Goal: Task Accomplishment & Management: Complete application form

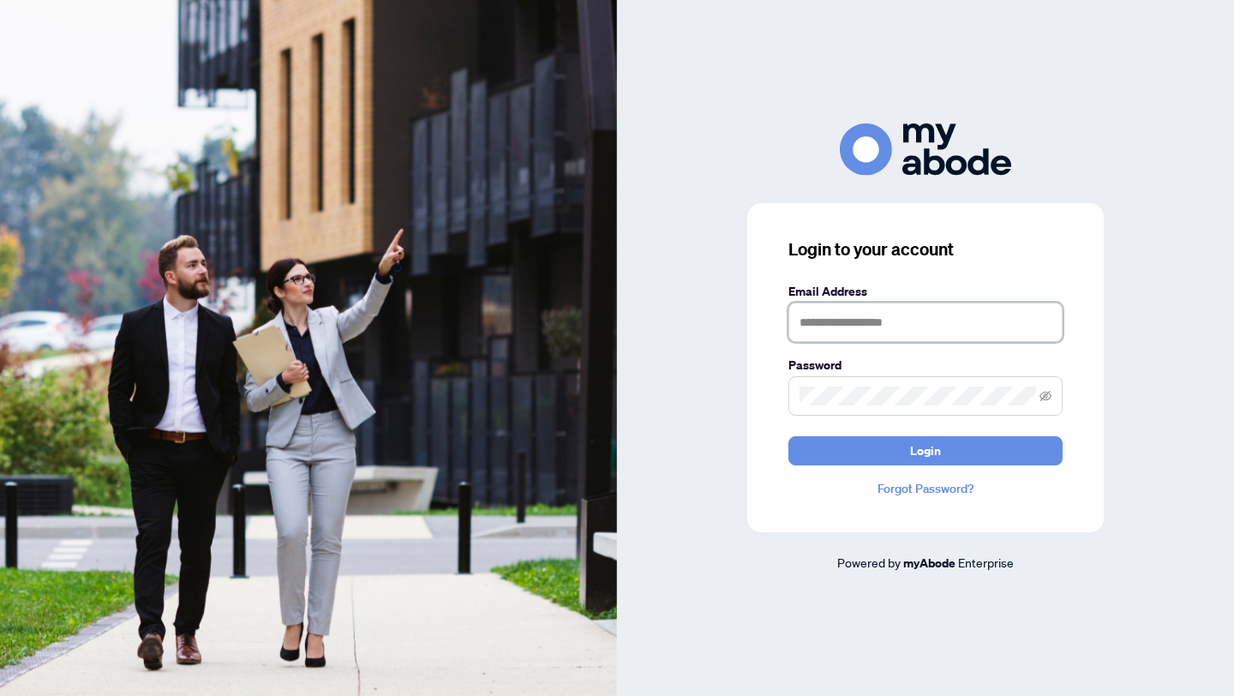
click at [836, 331] on input "text" at bounding box center [925, 322] width 274 height 39
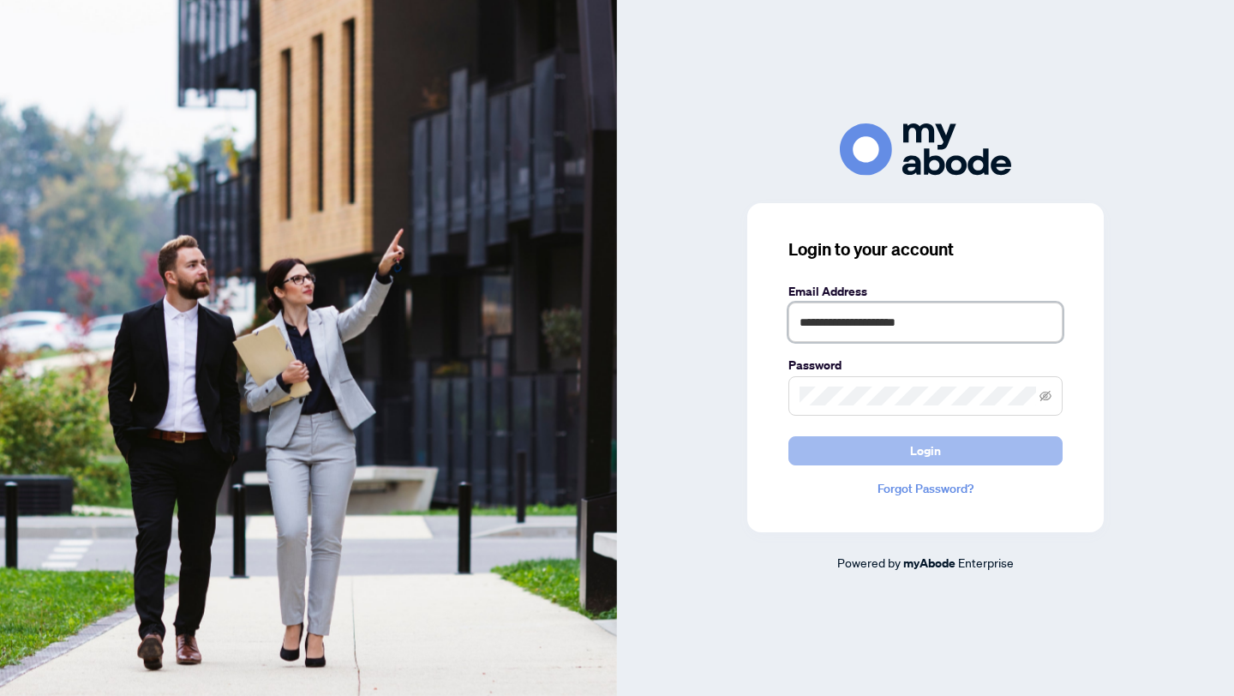
type input "**********"
click at [856, 460] on button "Login" at bounding box center [925, 450] width 274 height 29
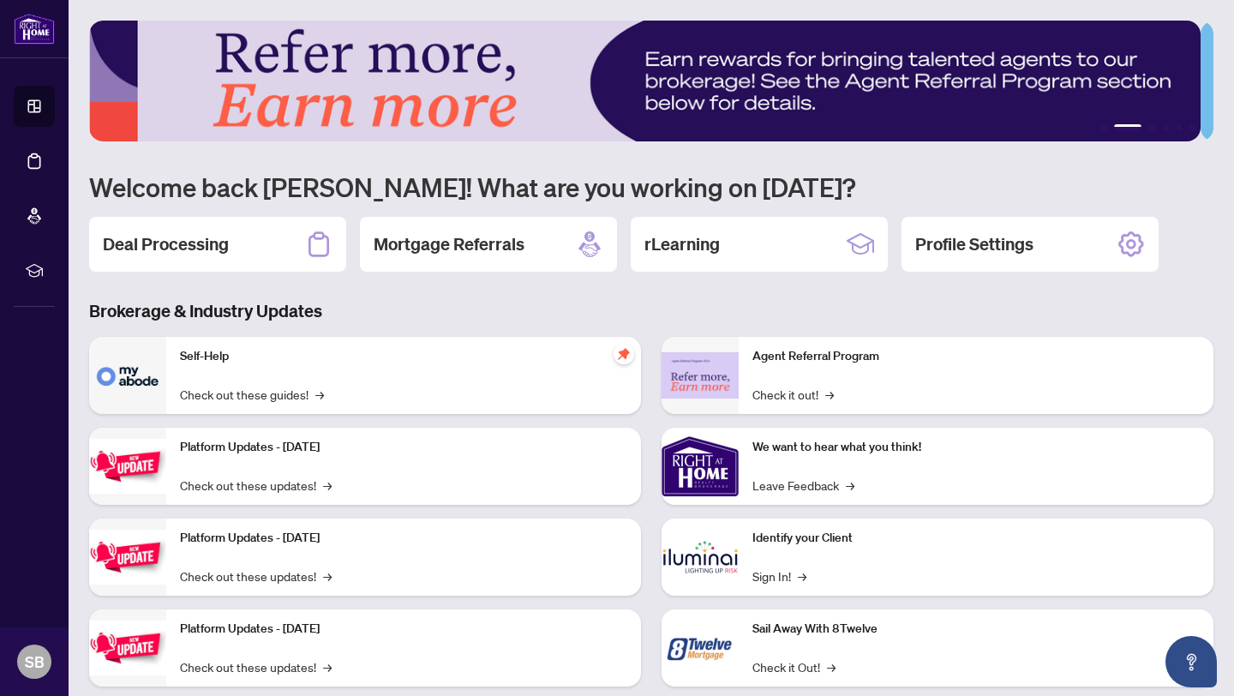
click at [666, 285] on div "1 2 3 4 5 6 Welcome back Samuel! What are you working on today? Deal Processing…" at bounding box center [651, 367] width 1124 height 692
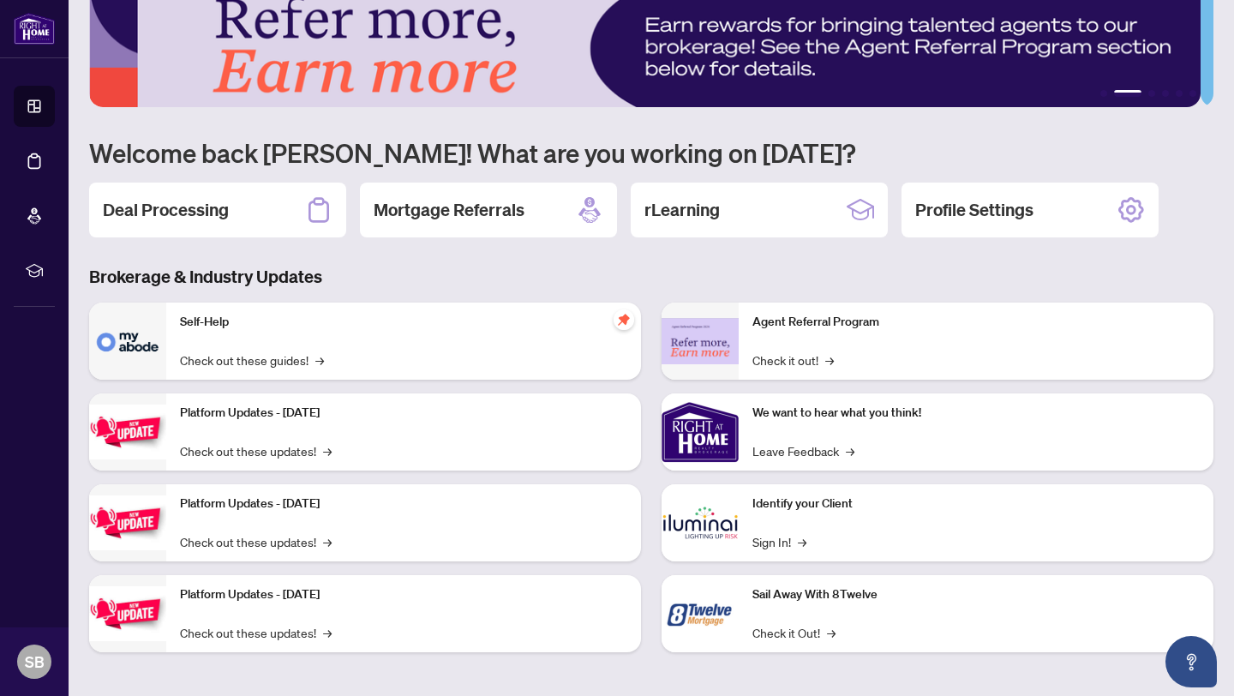
scroll to position [35, 0]
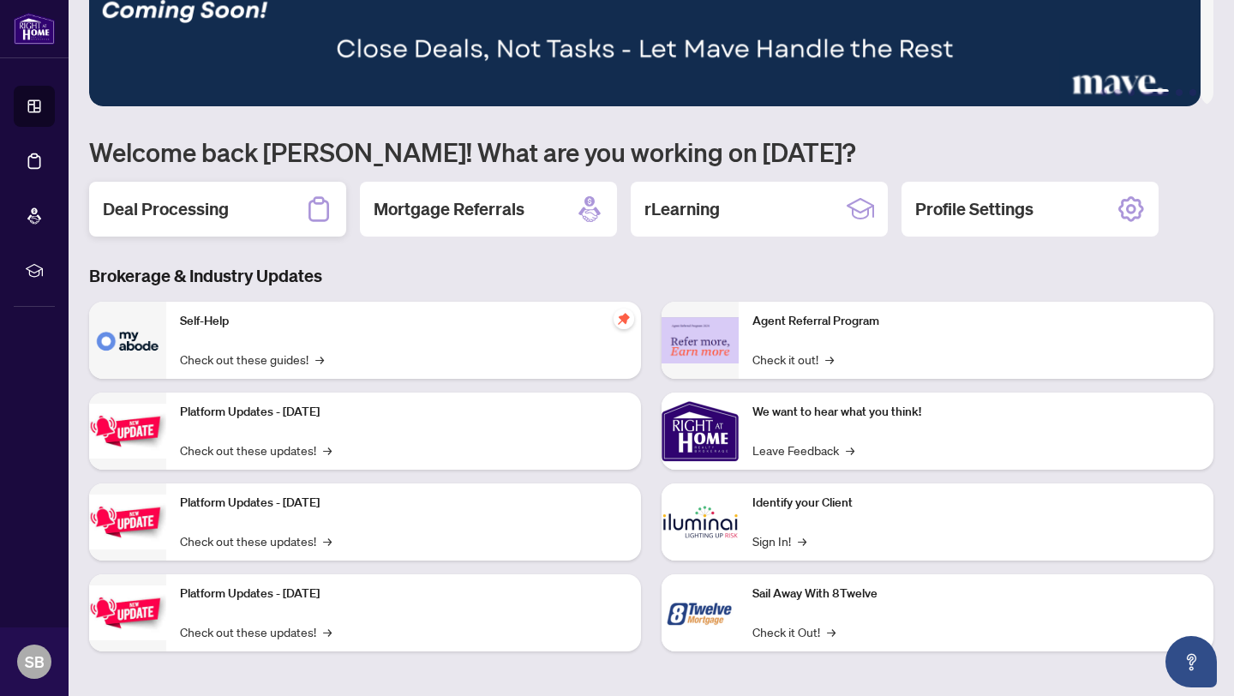
click at [219, 213] on h2 "Deal Processing" at bounding box center [166, 209] width 126 height 24
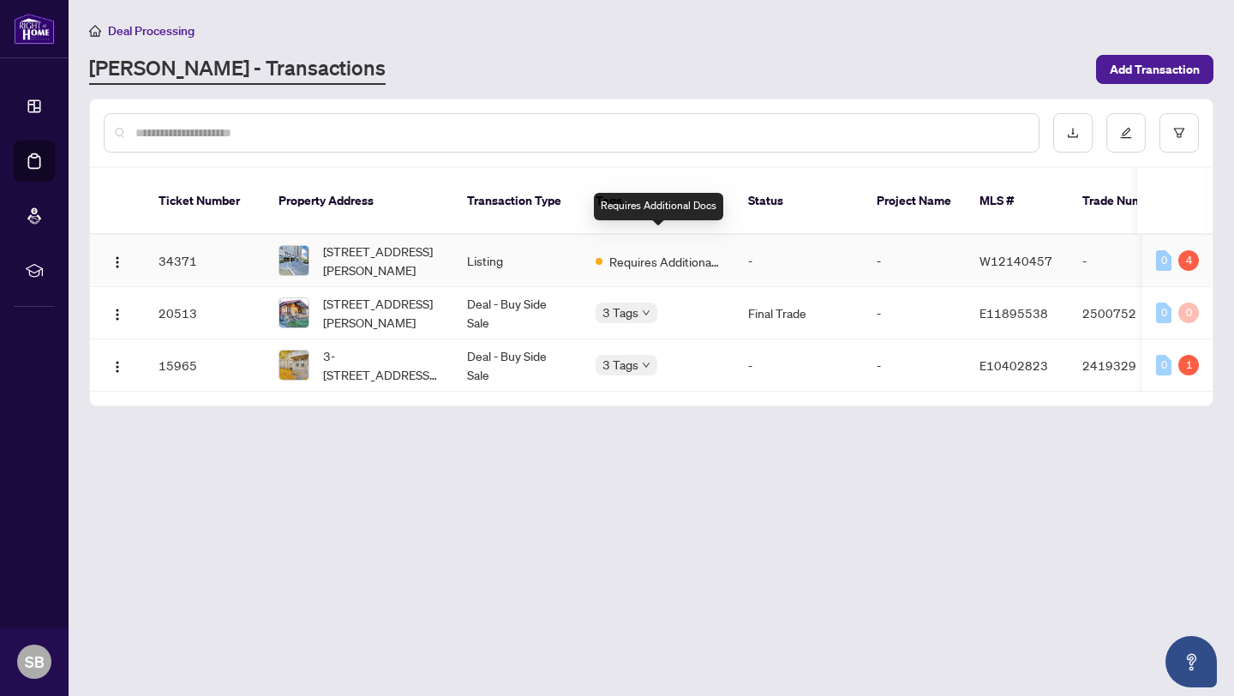
click at [648, 252] on span "Requires Additional Docs" at bounding box center [664, 261] width 111 height 19
click at [252, 134] on input "text" at bounding box center [580, 132] width 890 height 19
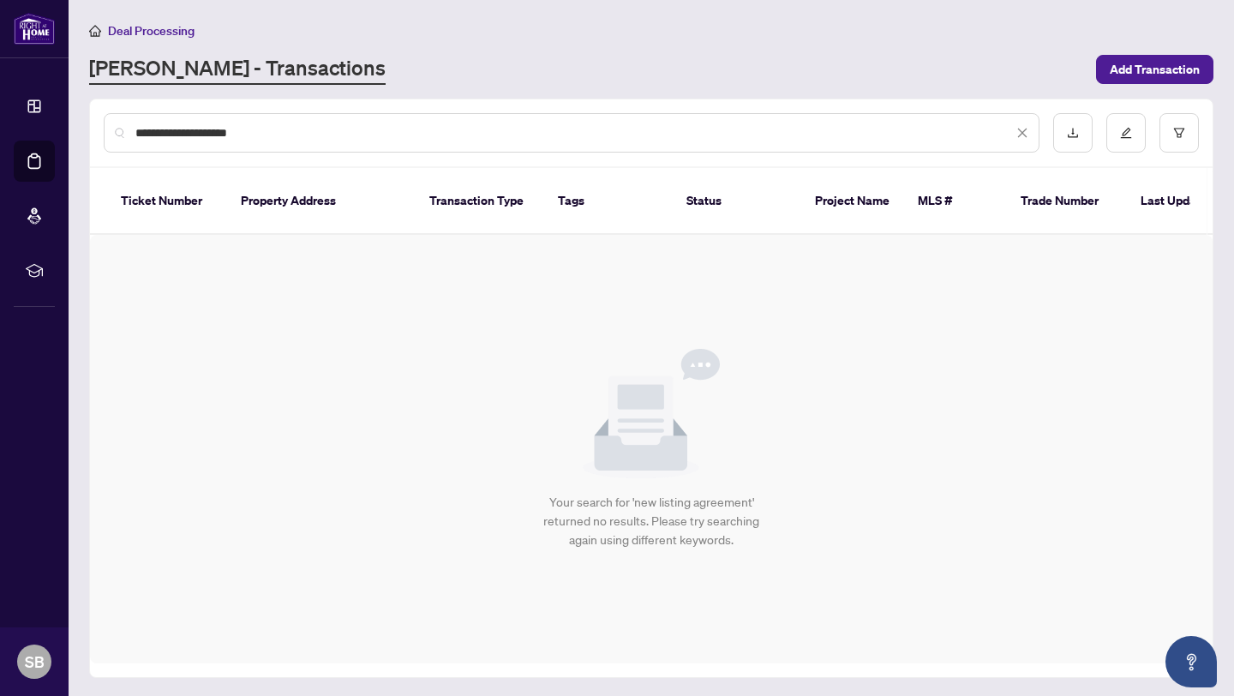
click at [336, 273] on div "Your search for 'new listing agreement' returned no results. Please try searchi…" at bounding box center [651, 449] width 1123 height 429
click at [135, 131] on input "**********" at bounding box center [574, 132] width 878 height 19
type input "**********"
drag, startPoint x: 295, startPoint y: 134, endPoint x: 119, endPoint y: 134, distance: 175.7
click at [119, 134] on div "**********" at bounding box center [572, 132] width 936 height 39
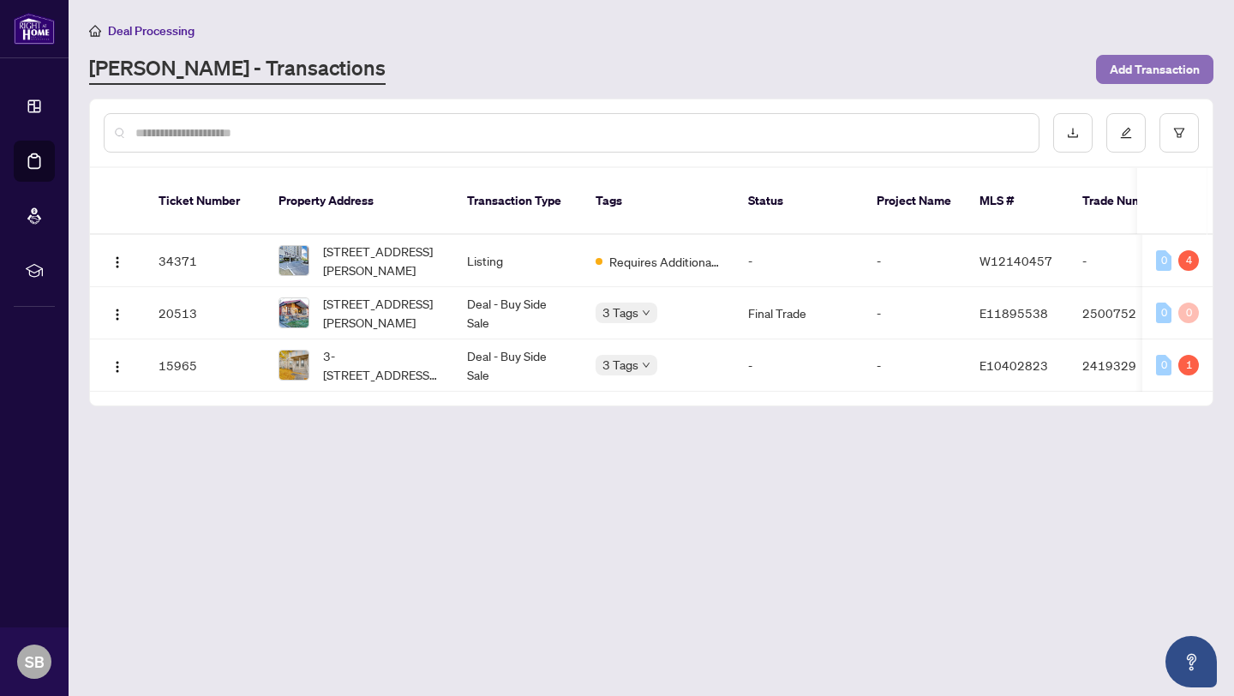
click at [1142, 74] on span "Add Transaction" at bounding box center [1155, 69] width 90 height 27
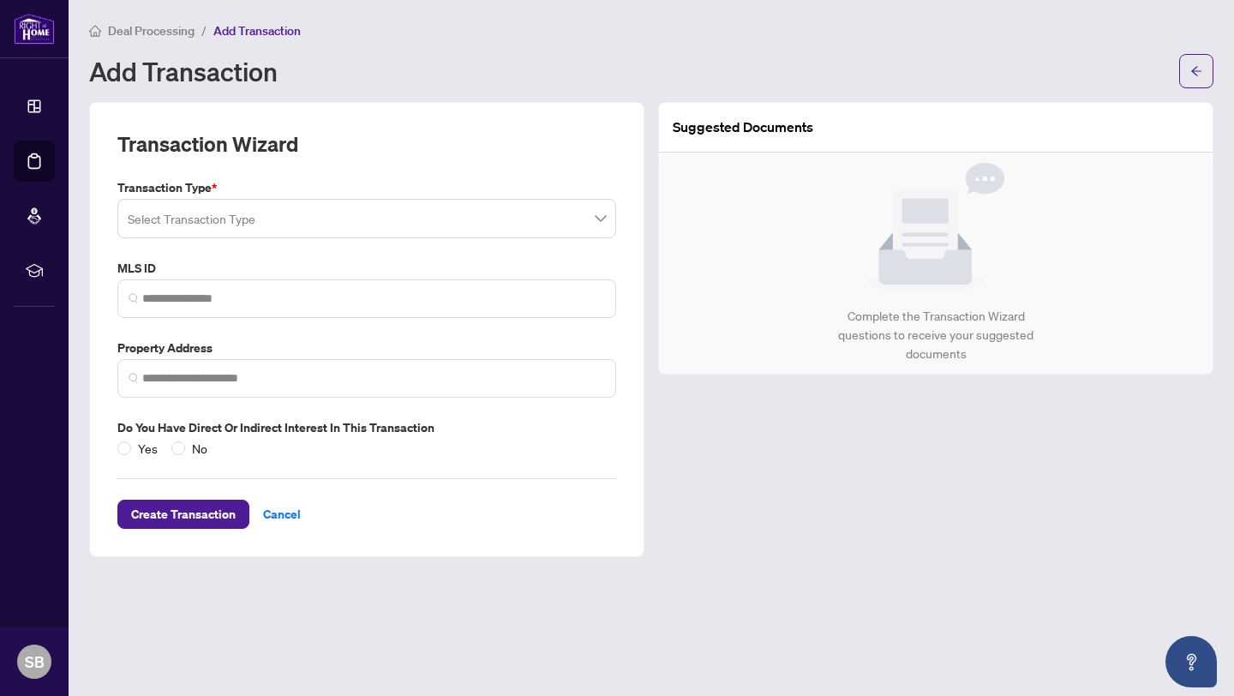
click at [601, 72] on div "Add Transaction" at bounding box center [629, 70] width 1080 height 27
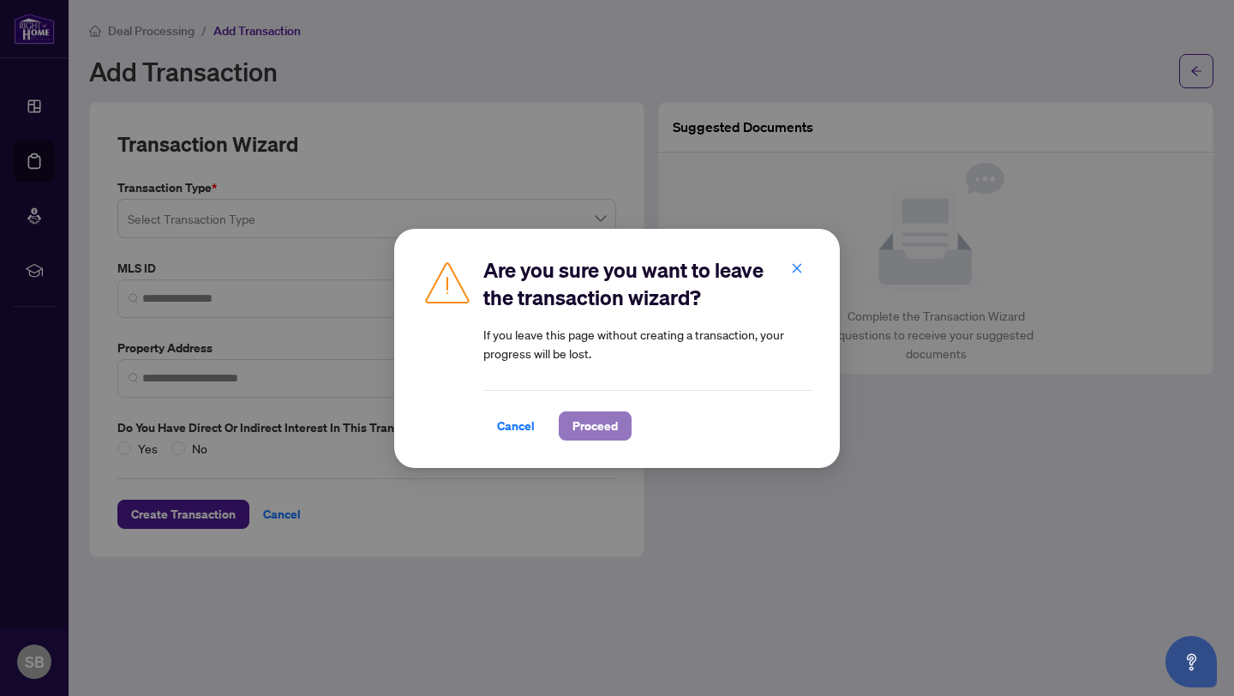
click at [602, 428] on span "Proceed" at bounding box center [594, 425] width 45 height 27
click at [600, 426] on span "Proceed" at bounding box center [594, 425] width 45 height 27
click at [515, 425] on span "Cancel" at bounding box center [516, 425] width 38 height 27
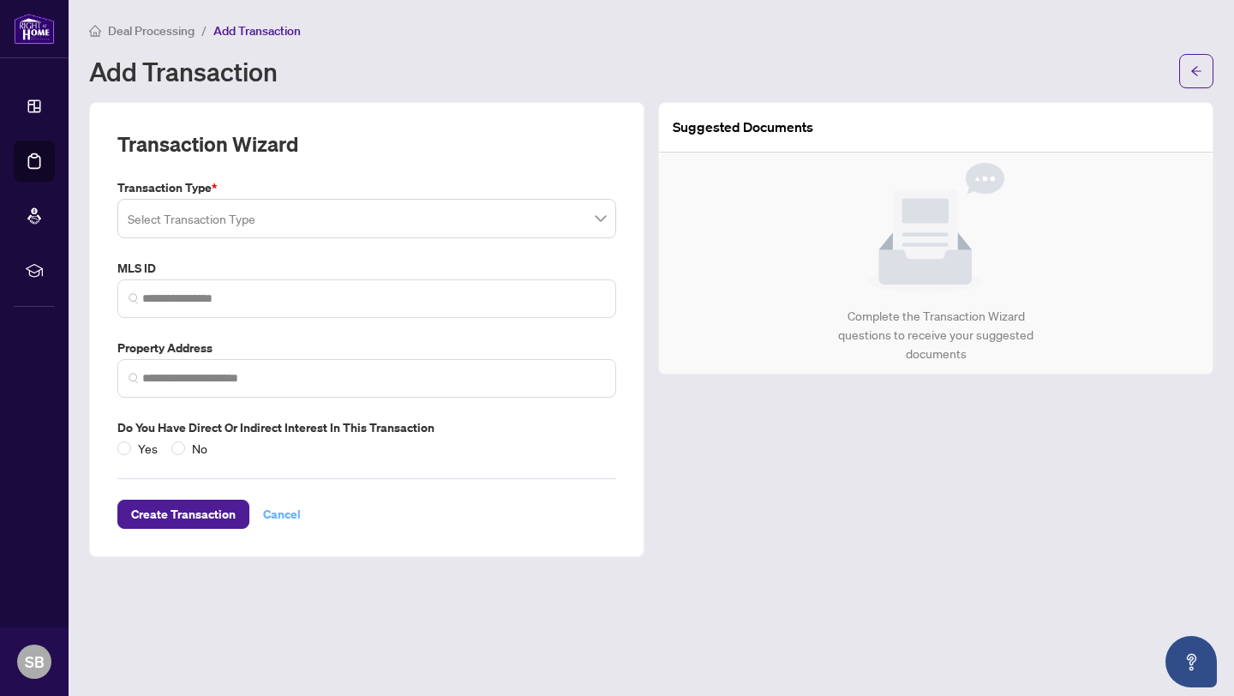
click at [291, 515] on span "Cancel" at bounding box center [282, 513] width 38 height 27
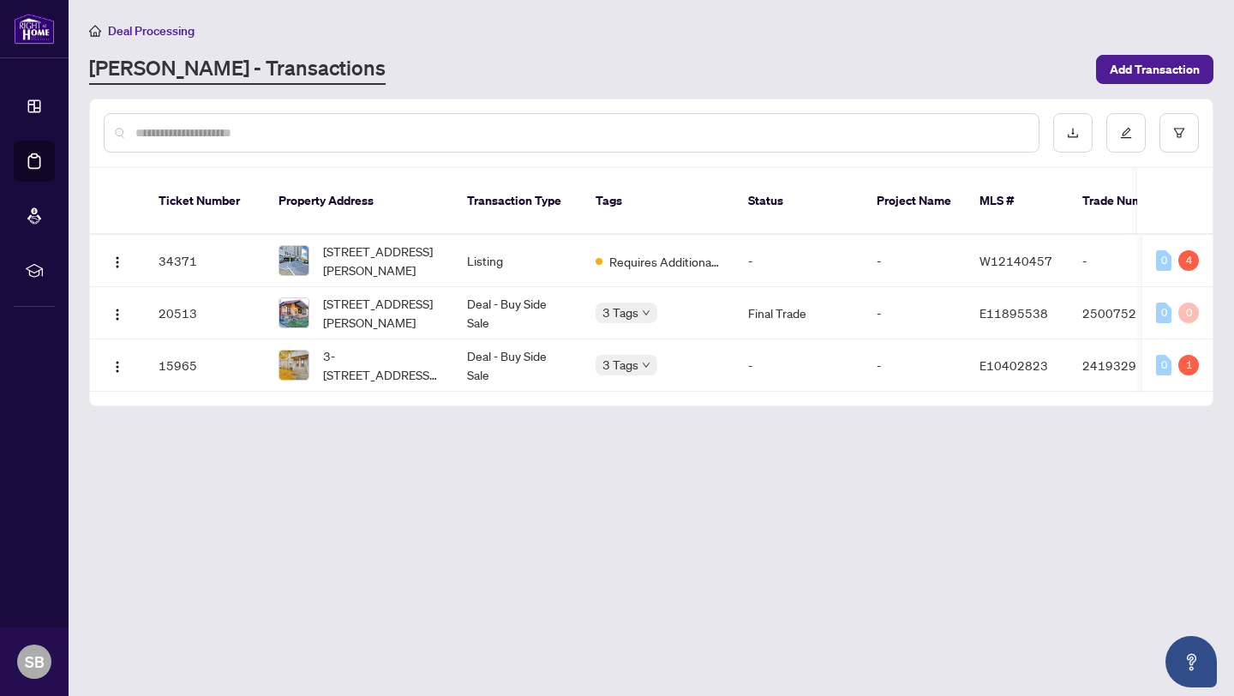
click at [482, 68] on div "[PERSON_NAME] - Transactions" at bounding box center [587, 69] width 997 height 31
click at [207, 129] on input "text" at bounding box center [580, 132] width 890 height 19
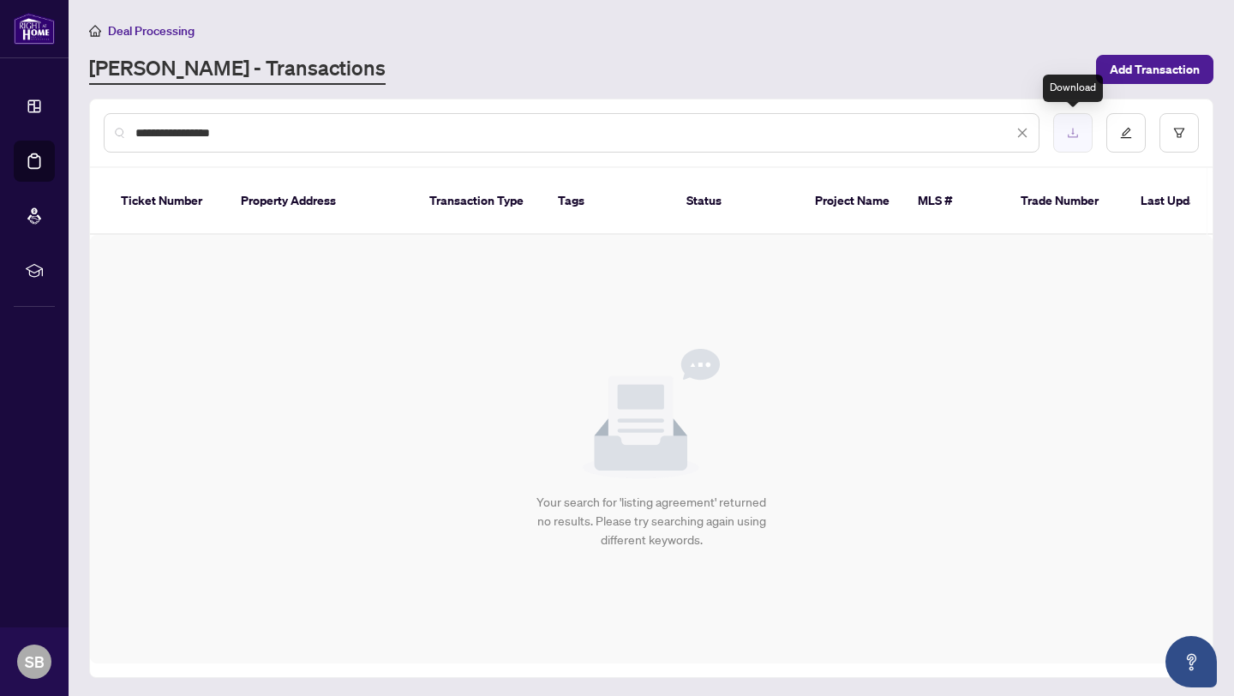
type input "**********"
click at [1074, 132] on icon "download" at bounding box center [1073, 133] width 12 height 12
drag, startPoint x: 169, startPoint y: 181, endPoint x: 104, endPoint y: 191, distance: 65.9
click at [168, 182] on th "Ticket Number" at bounding box center [167, 201] width 120 height 67
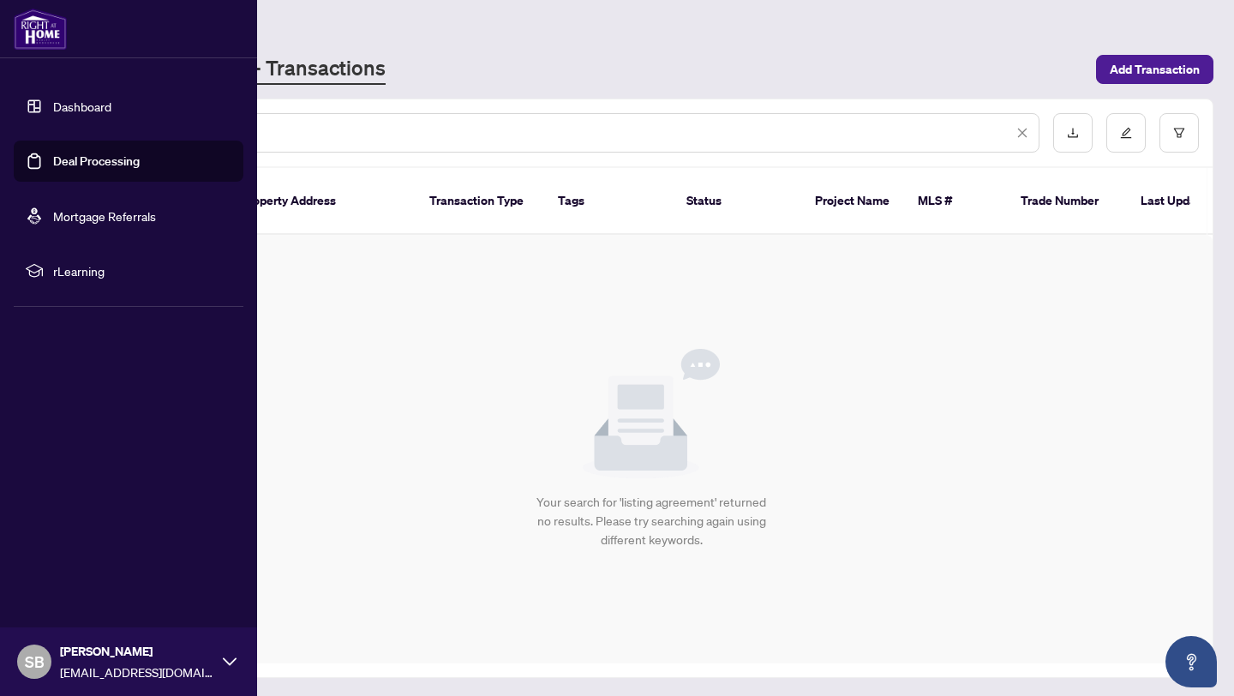
click at [92, 165] on link "Deal Processing" at bounding box center [96, 160] width 87 height 15
click at [73, 159] on link "Deal Processing" at bounding box center [96, 160] width 87 height 15
click at [72, 159] on link "Deal Processing" at bounding box center [96, 160] width 87 height 15
click at [53, 158] on link "Deal Processing" at bounding box center [96, 160] width 87 height 15
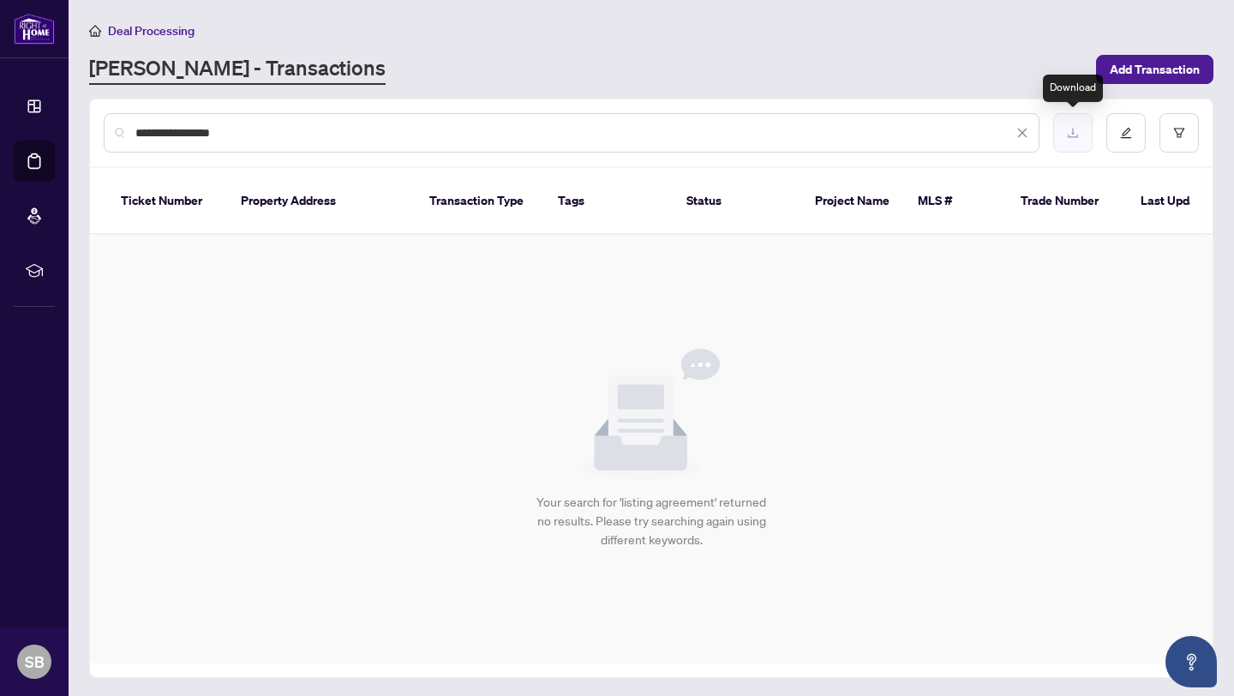
click at [1076, 135] on icon "download" at bounding box center [1073, 133] width 10 height 9
click at [1126, 69] on span "Add Transaction" at bounding box center [1155, 69] width 90 height 27
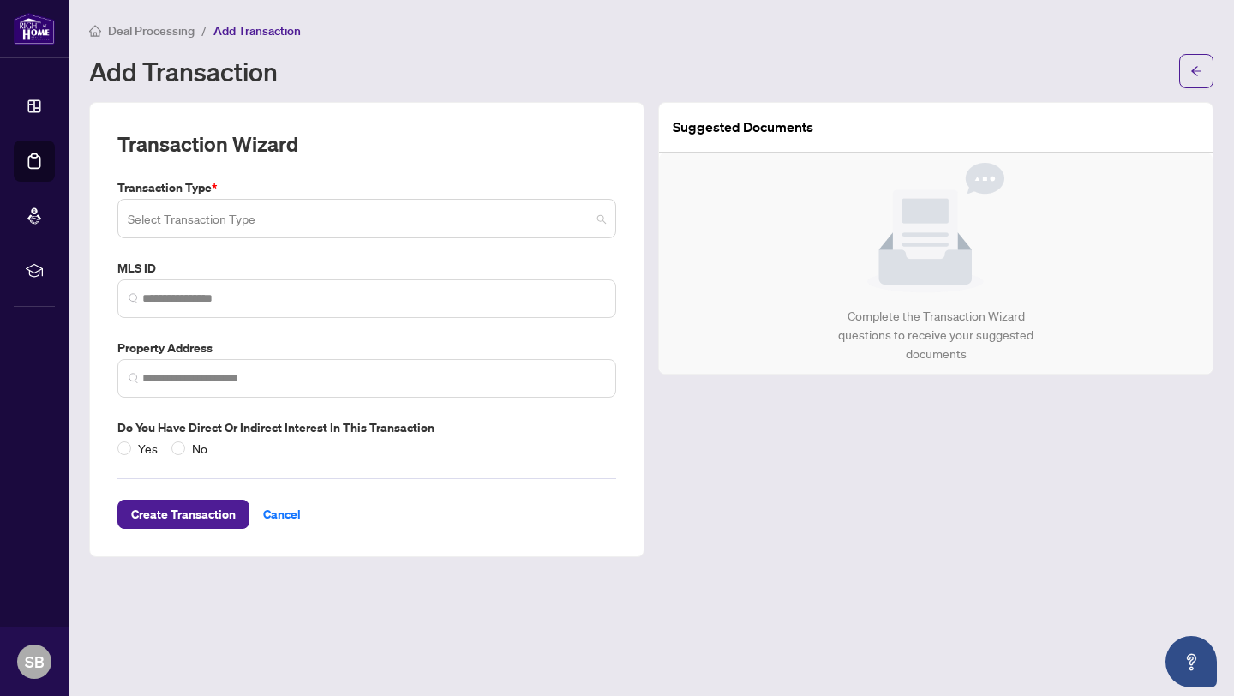
click at [602, 219] on span at bounding box center [367, 218] width 478 height 33
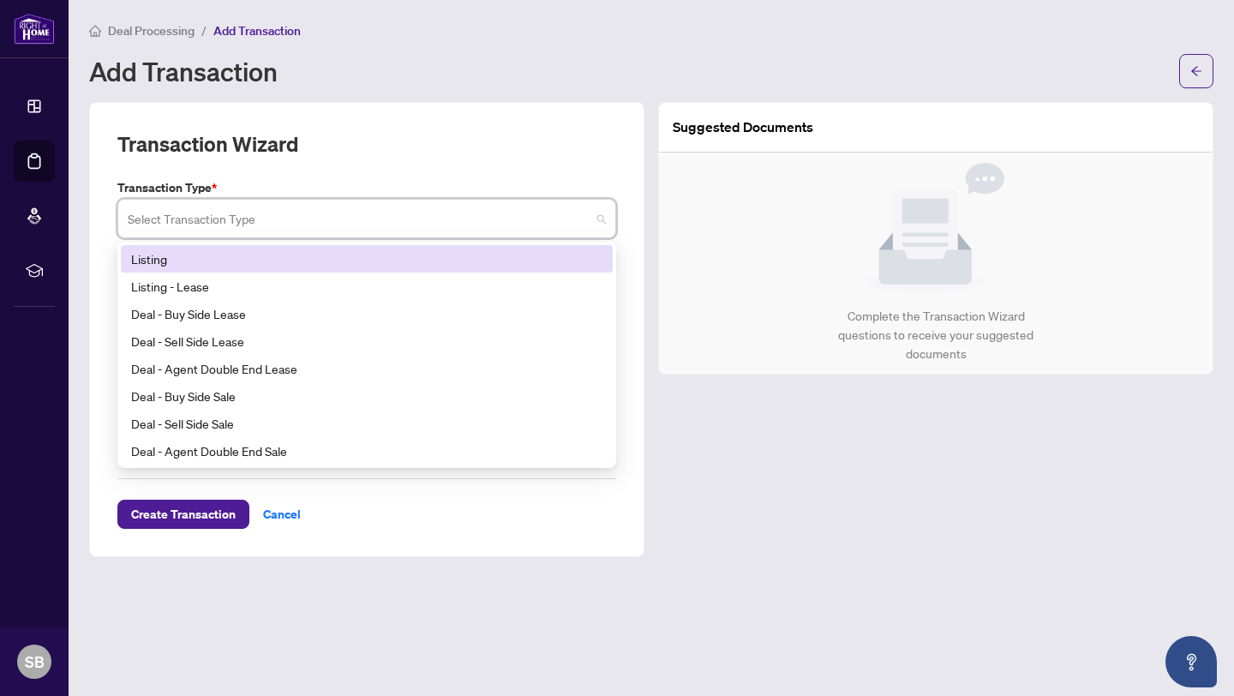
click at [144, 261] on div "Listing" at bounding box center [366, 258] width 471 height 19
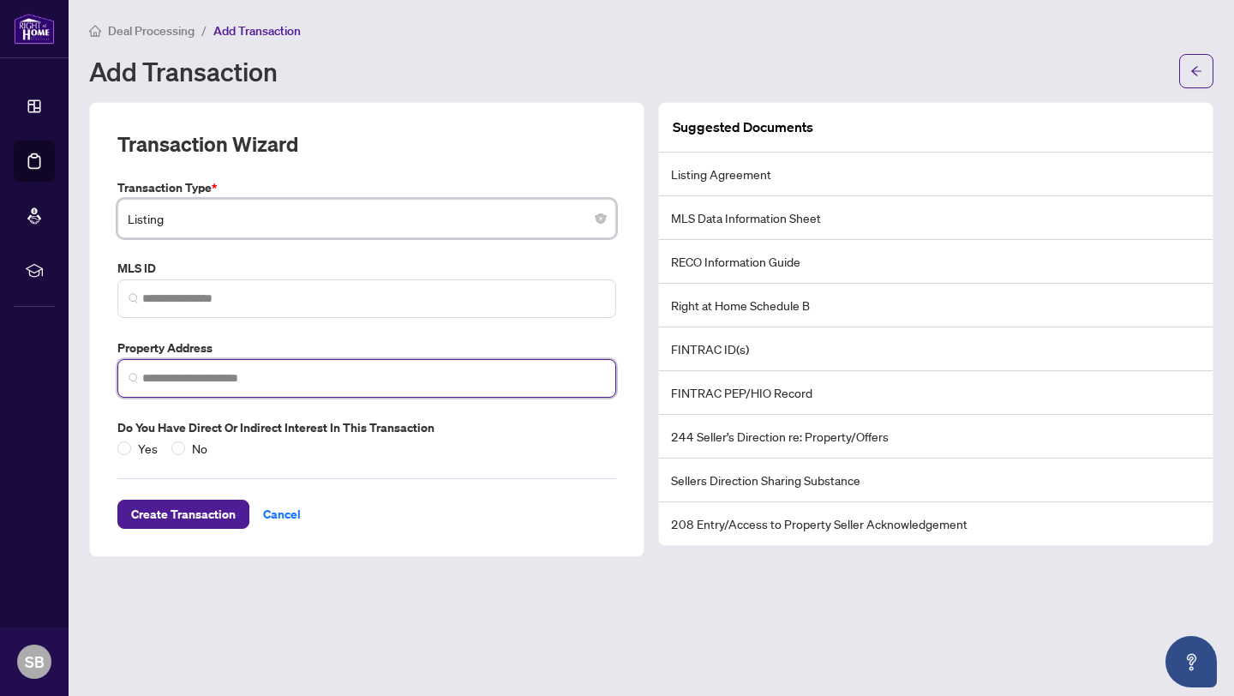
click at [236, 379] on input "search" at bounding box center [373, 378] width 463 height 18
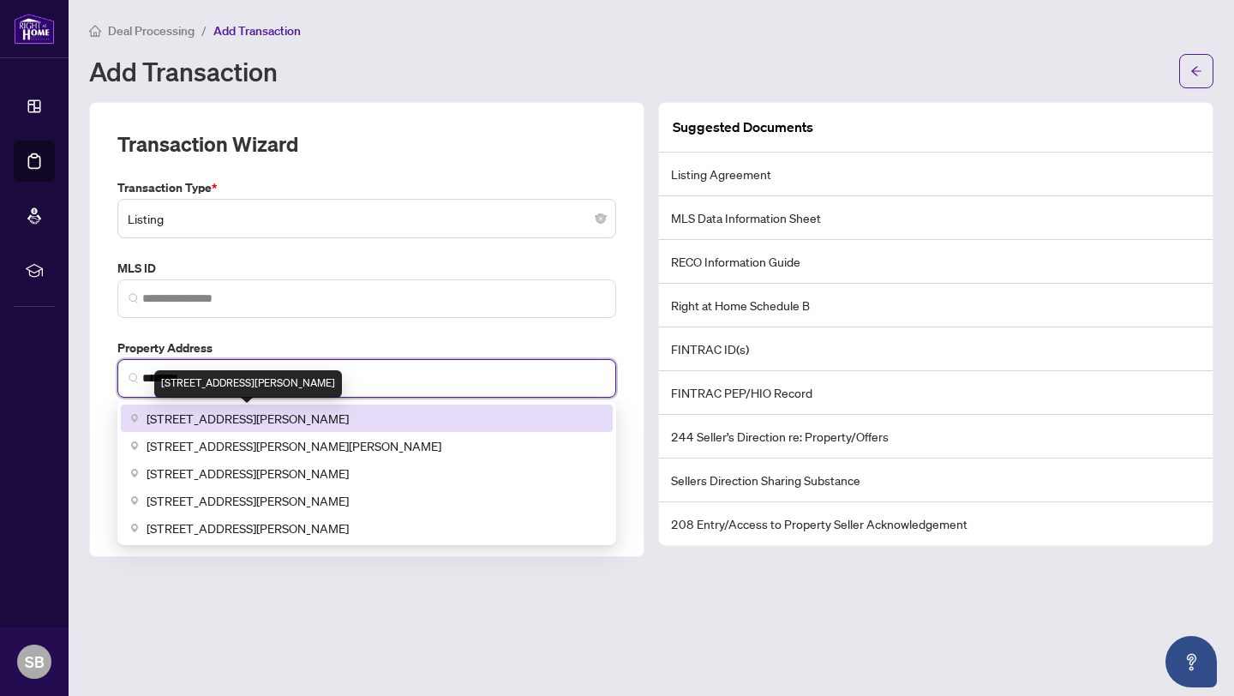
click at [280, 419] on span "75 Emmett Avenue, York, ON, Canada" at bounding box center [248, 418] width 202 height 19
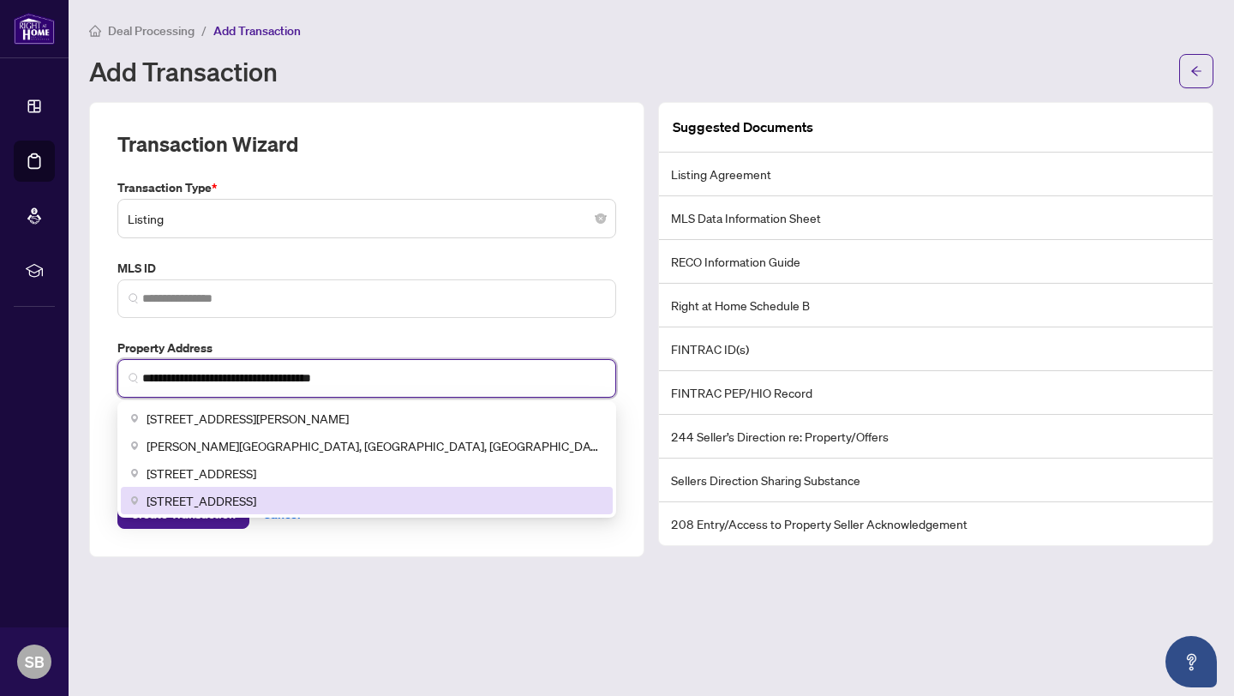
type input "**********"
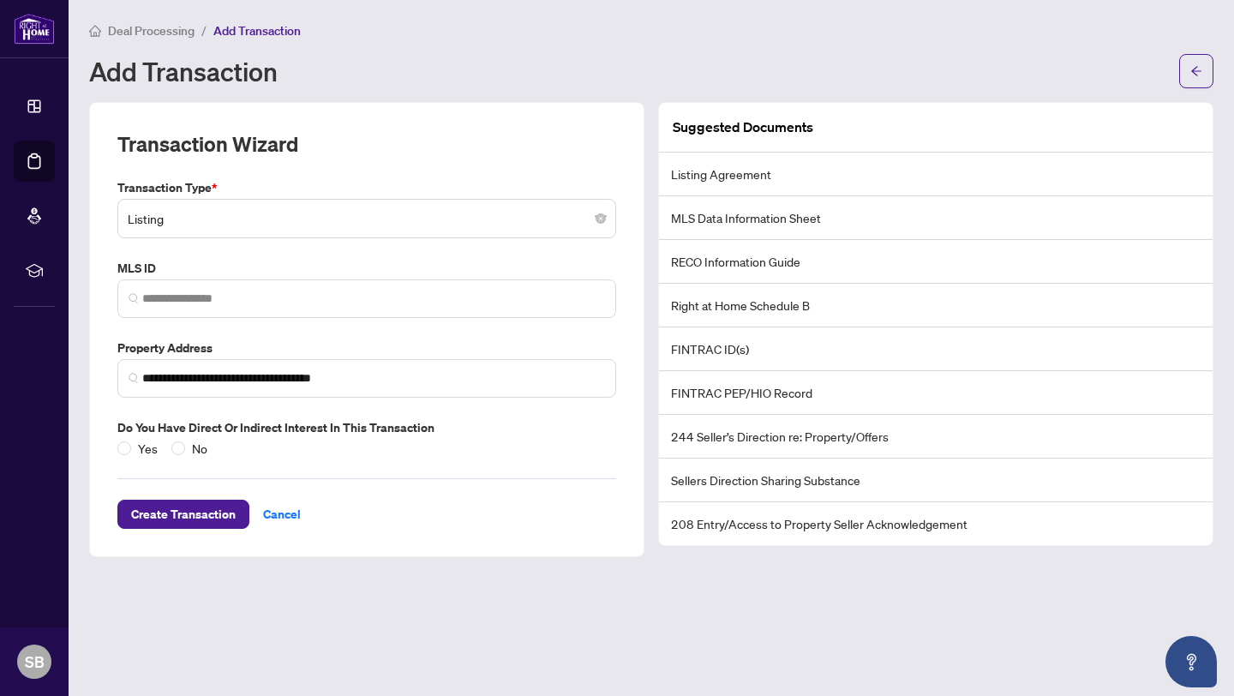
click at [346, 593] on main "**********" at bounding box center [652, 348] width 1166 height 696
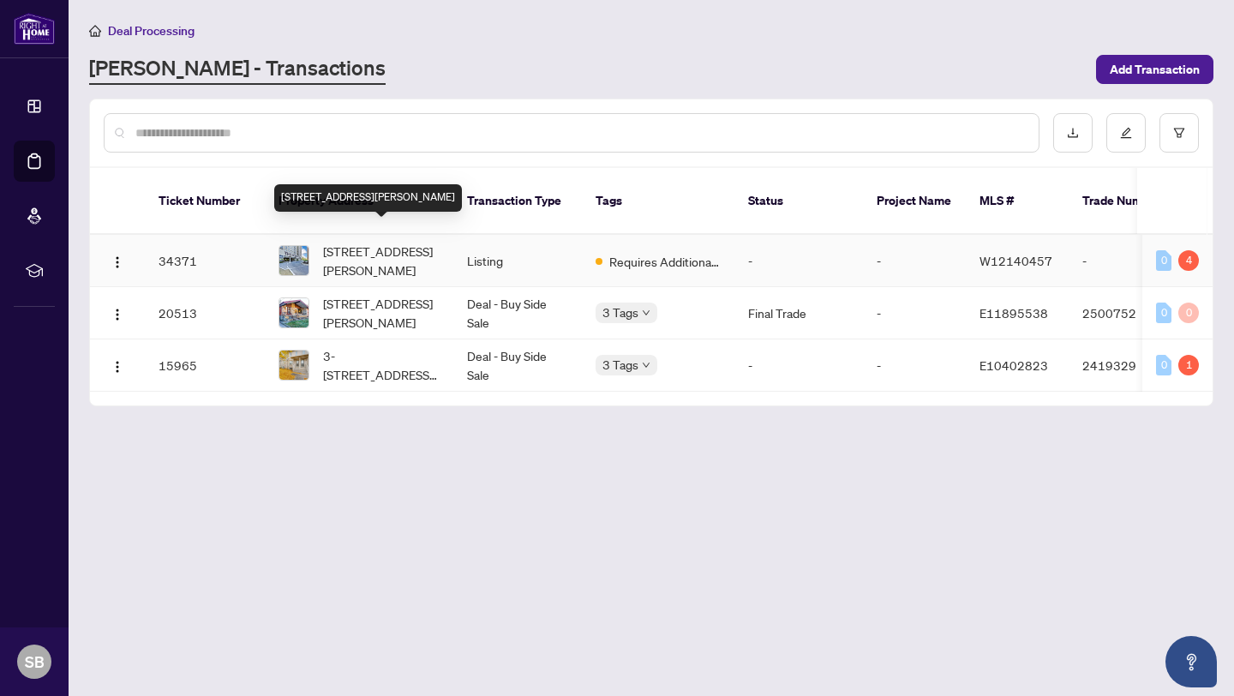
click at [351, 242] on span "[STREET_ADDRESS][PERSON_NAME]" at bounding box center [381, 261] width 117 height 38
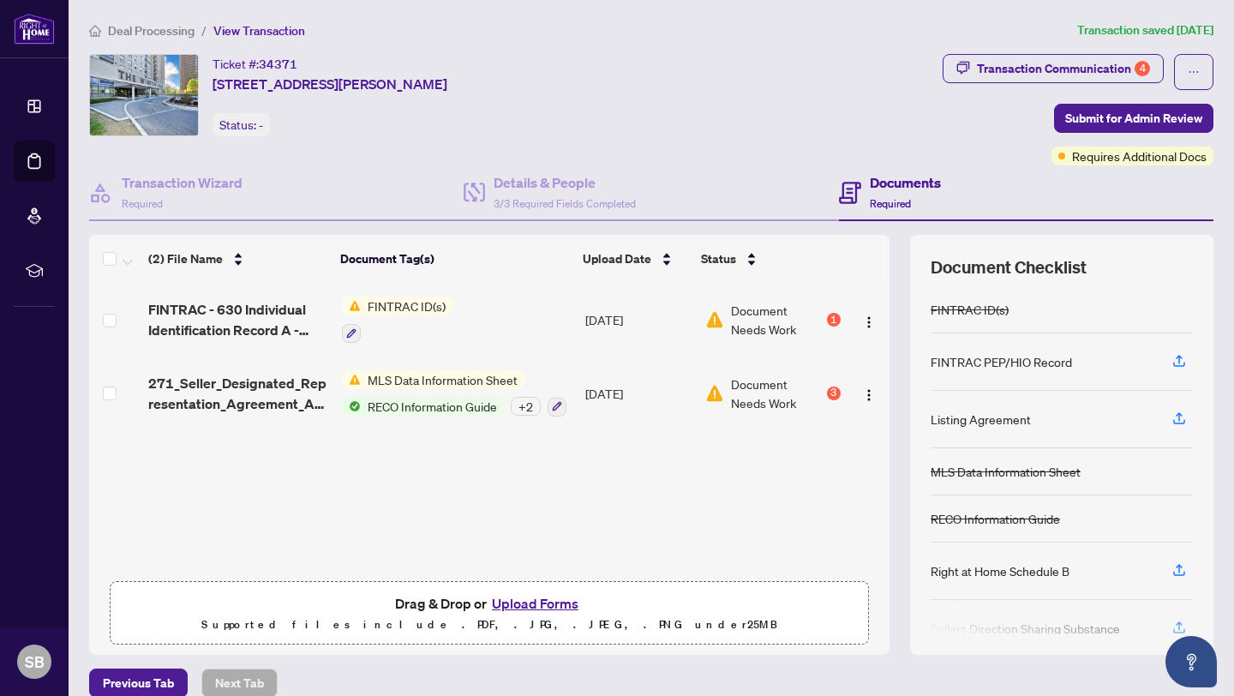
click at [744, 321] on span "Document Needs Work" at bounding box center [777, 320] width 93 height 38
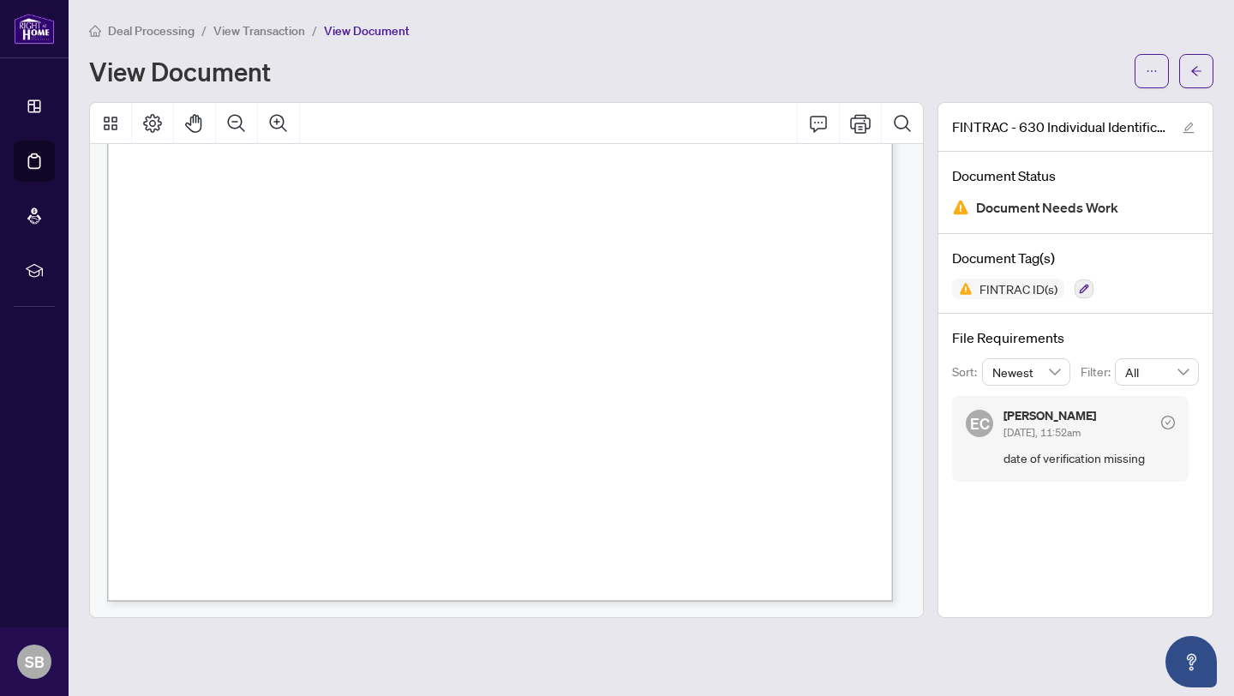
scroll to position [3707, 0]
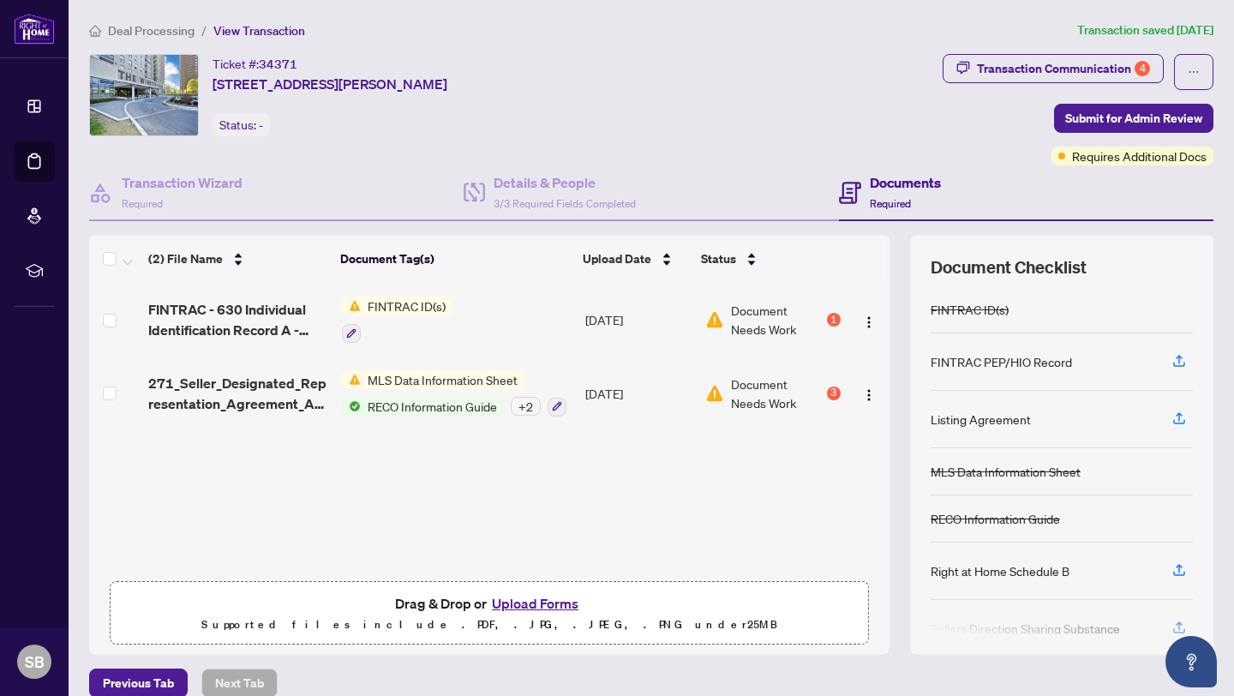
scroll to position [21, 0]
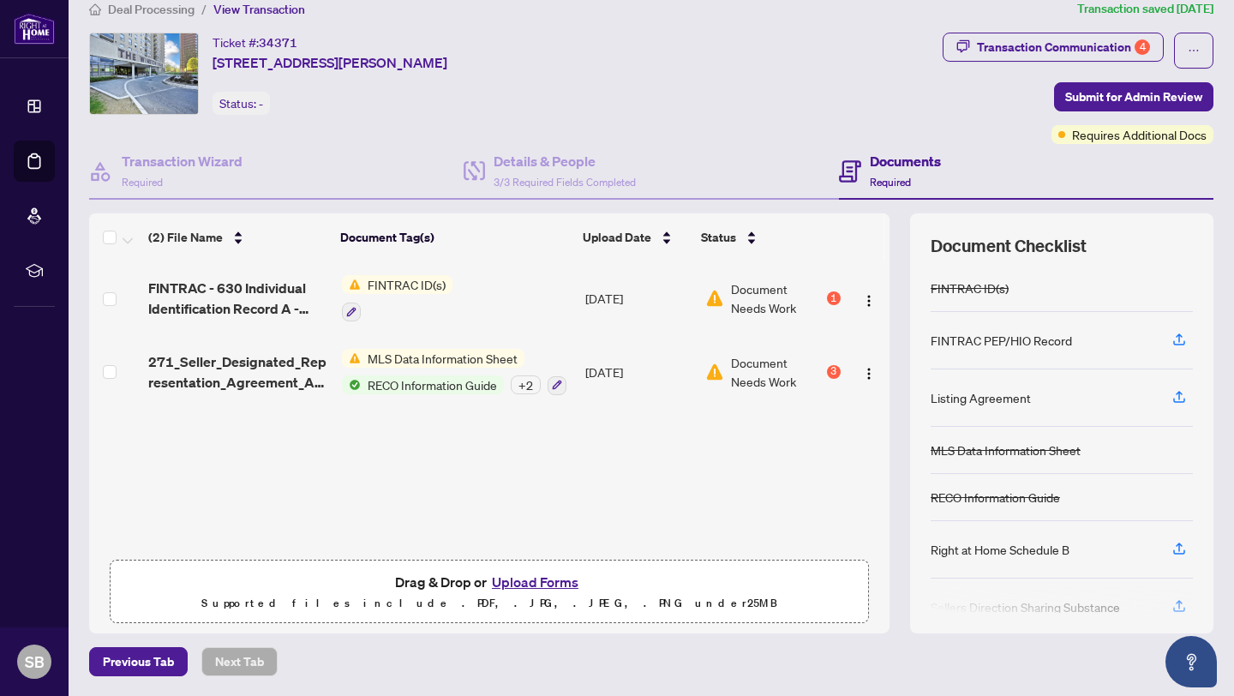
click at [473, 357] on span "MLS Data Information Sheet" at bounding box center [443, 358] width 164 height 19
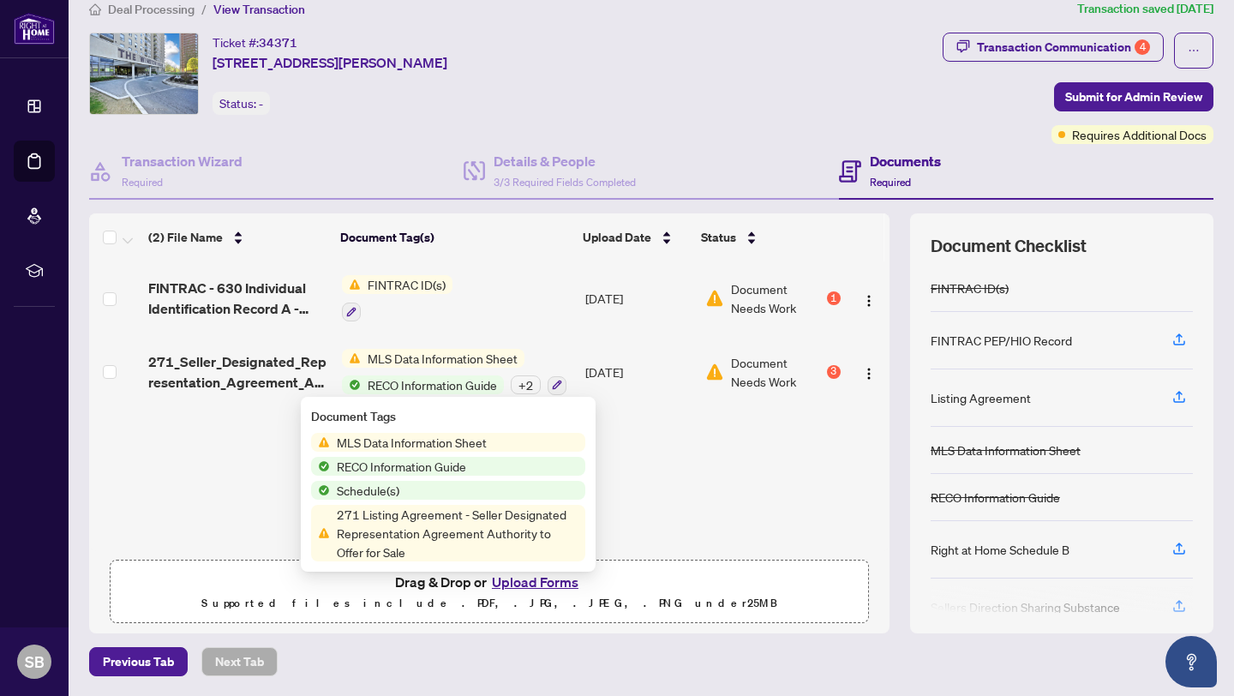
click at [457, 437] on span "MLS Data Information Sheet" at bounding box center [412, 442] width 164 height 19
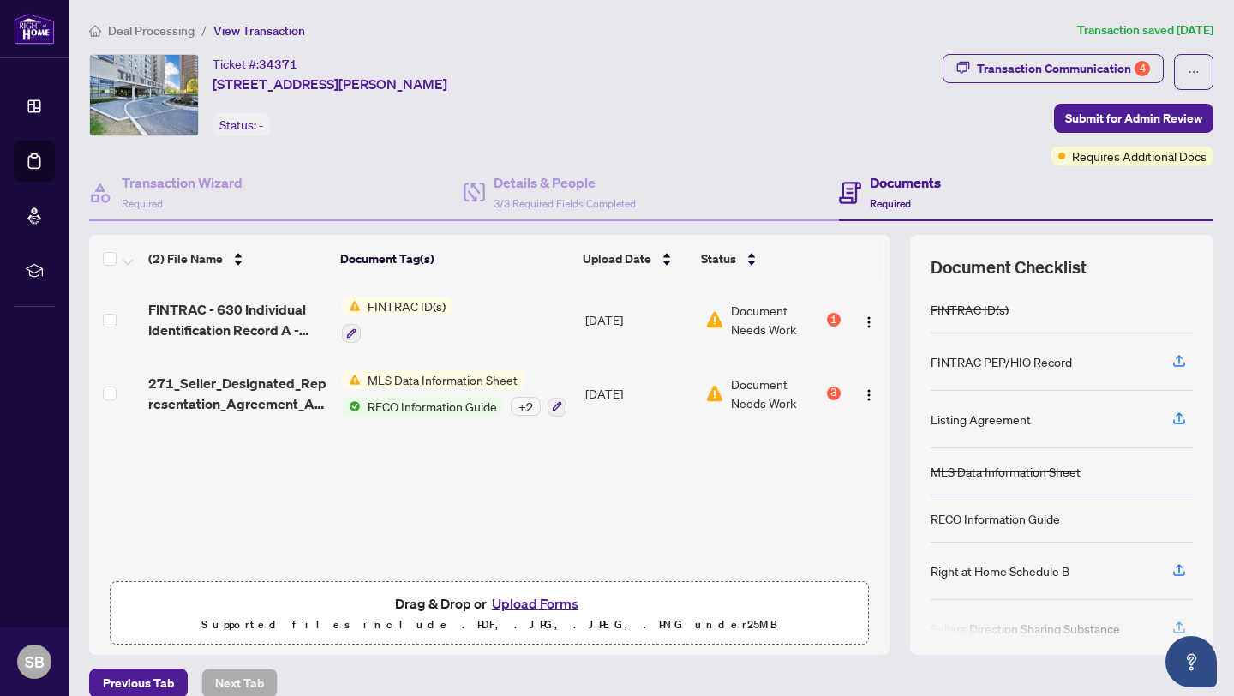
click at [372, 405] on span "RECO Information Guide" at bounding box center [432, 406] width 143 height 19
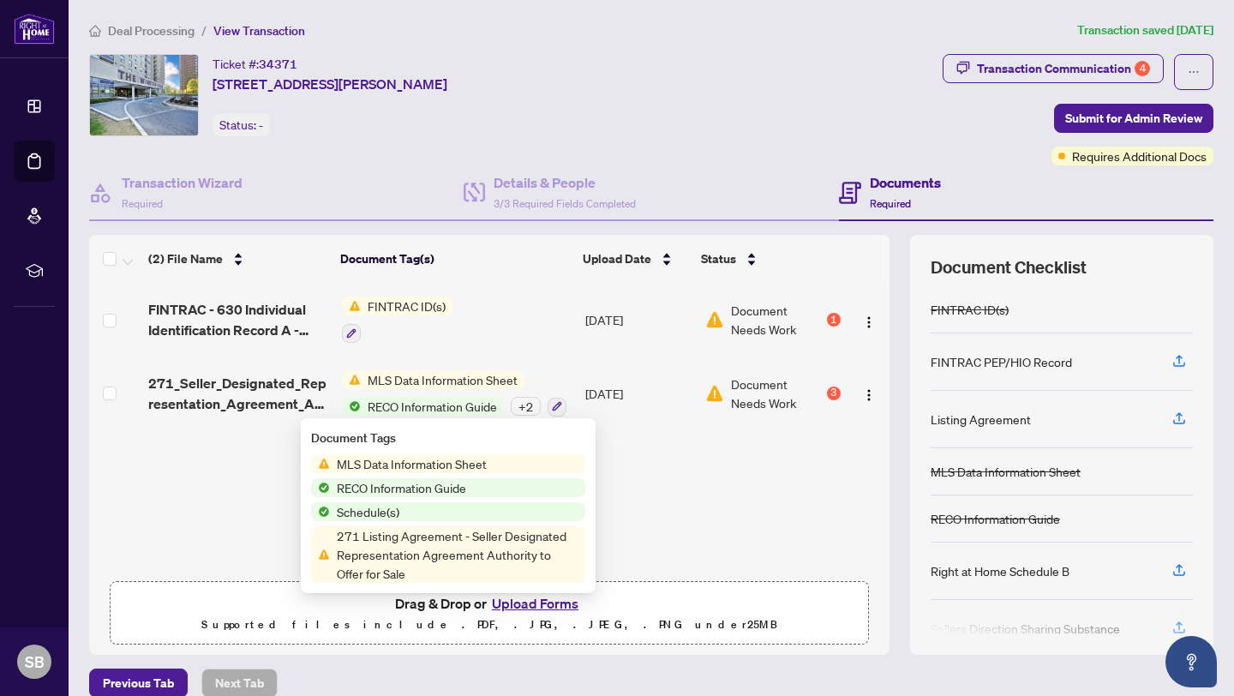
click at [374, 554] on span "271 Listing Agreement - Seller Designated Representation Agreement Authority to…" at bounding box center [457, 554] width 255 height 57
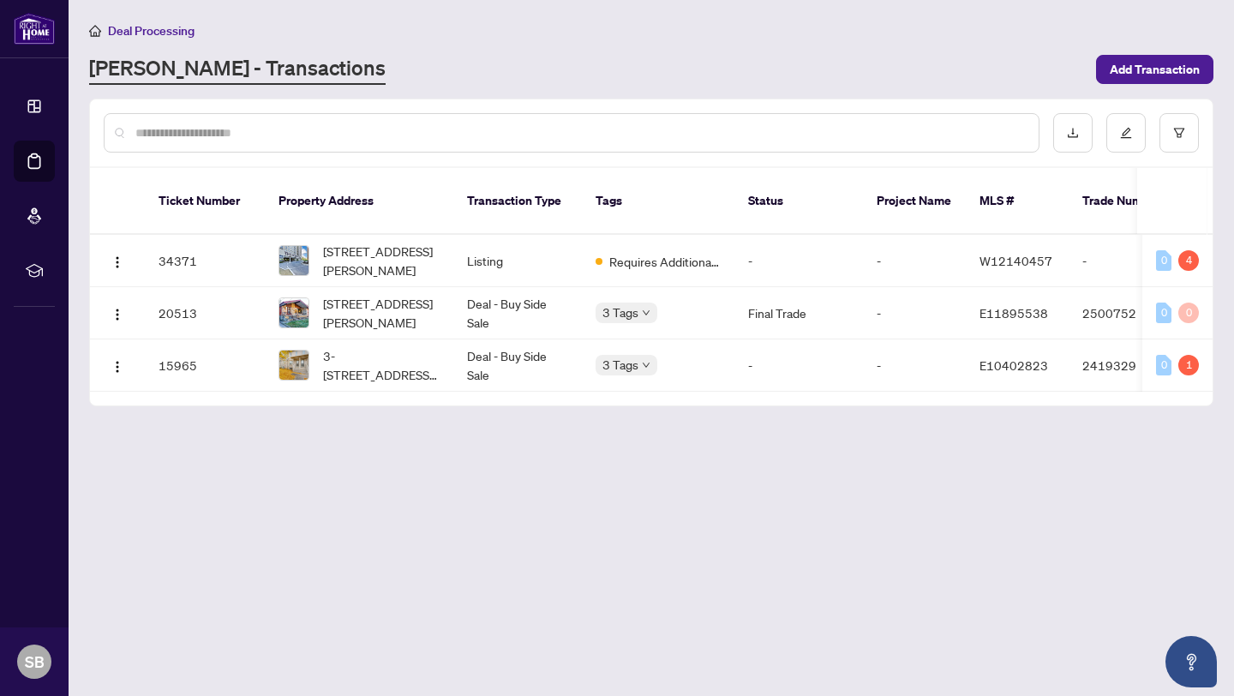
click at [271, 131] on input "text" at bounding box center [580, 132] width 890 height 19
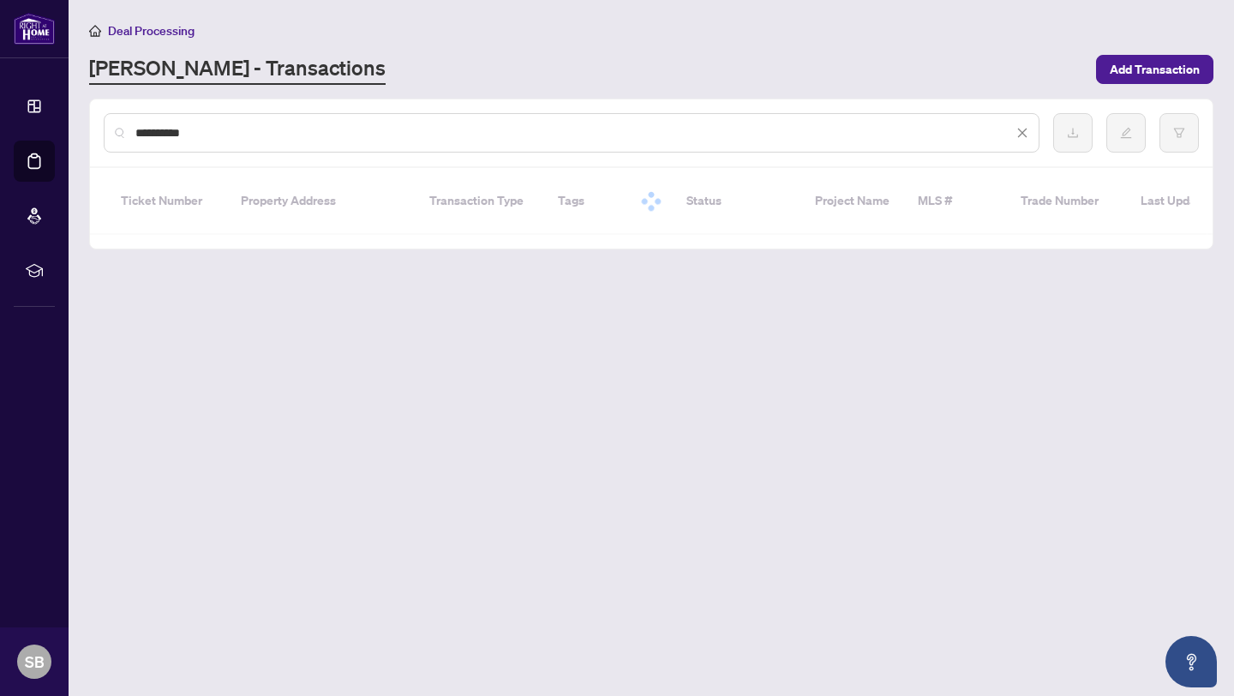
type input "**********"
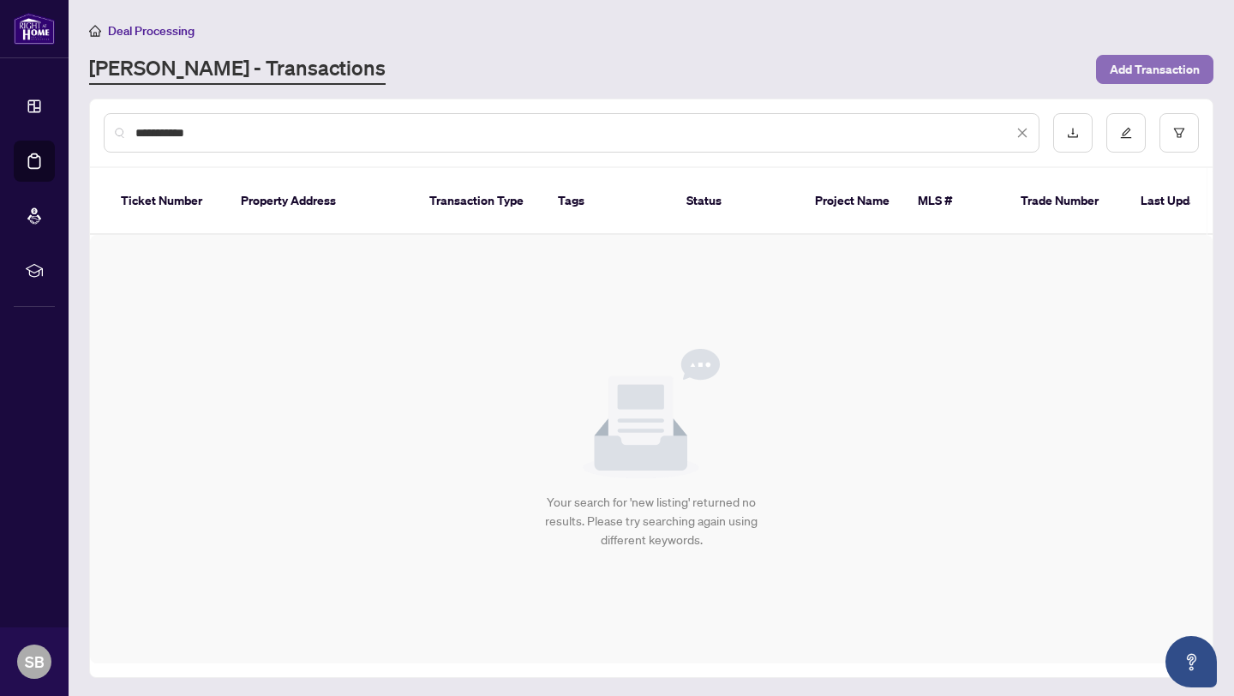
click at [1140, 77] on span "Add Transaction" at bounding box center [1155, 69] width 90 height 27
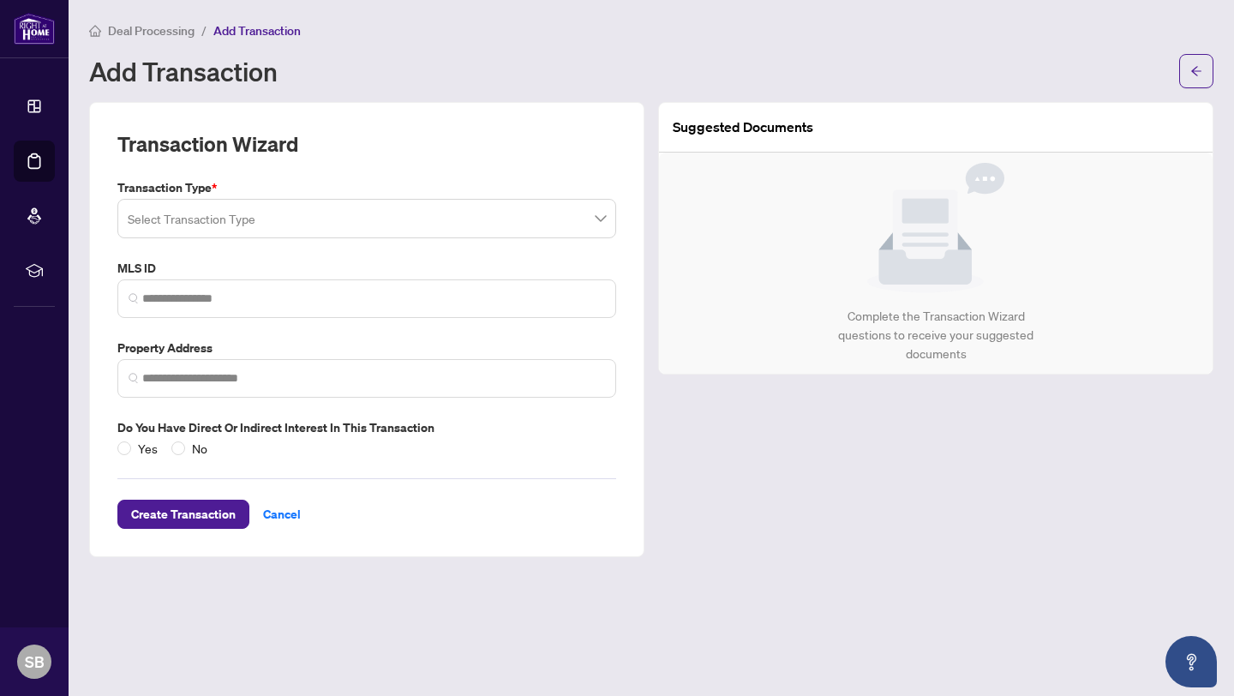
click at [597, 214] on span at bounding box center [367, 218] width 478 height 33
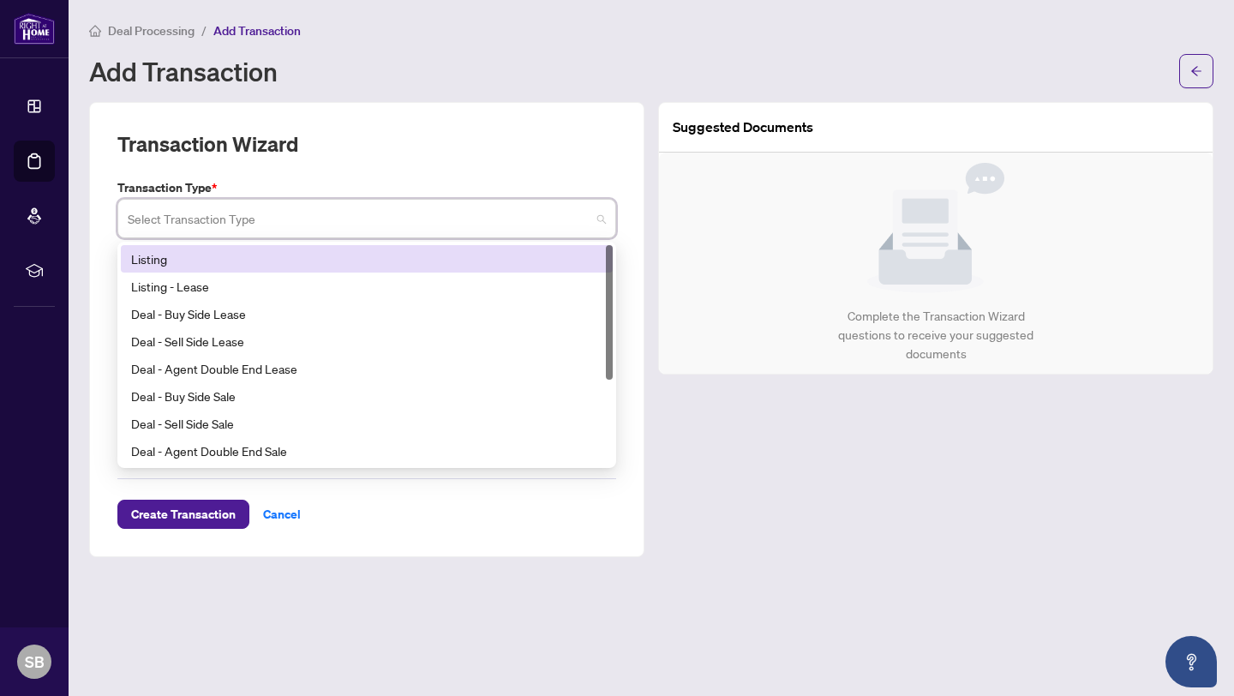
click at [217, 256] on div "Listing" at bounding box center [366, 258] width 471 height 19
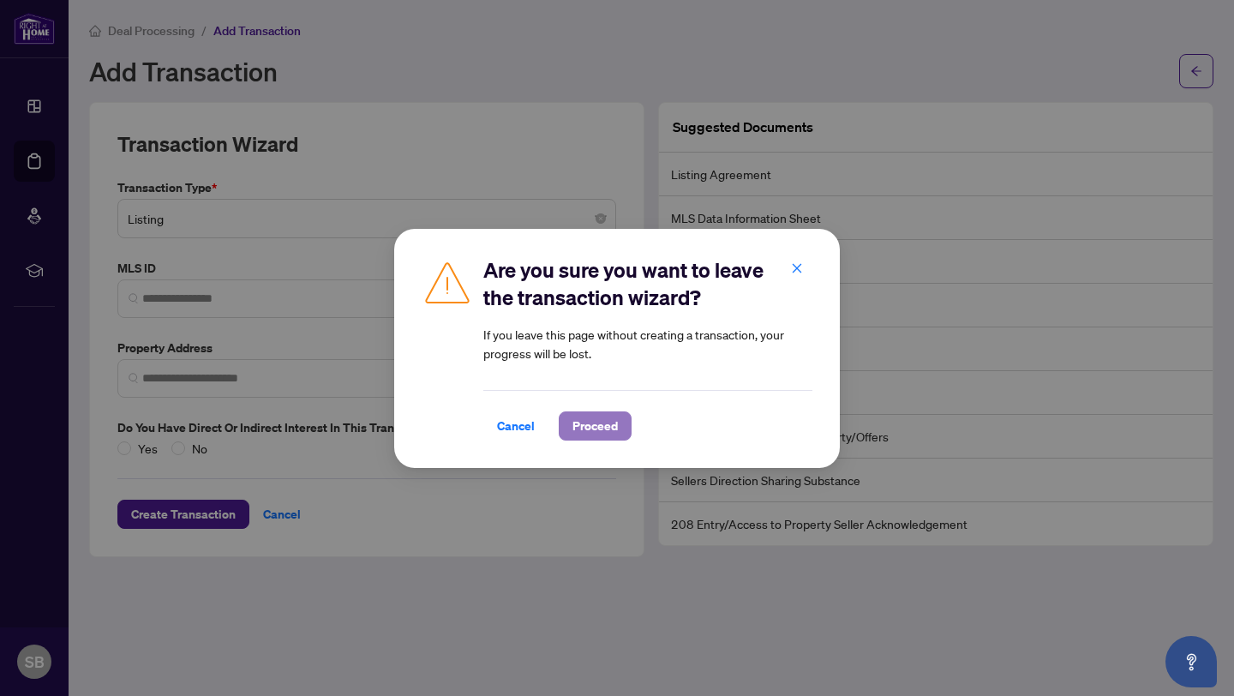
click at [609, 428] on span "Proceed" at bounding box center [594, 425] width 45 height 27
click at [600, 423] on span "Proceed" at bounding box center [594, 425] width 45 height 27
click at [601, 428] on span "Proceed" at bounding box center [594, 425] width 45 height 27
click at [606, 435] on span "Proceed" at bounding box center [594, 425] width 45 height 27
click at [608, 427] on span "Proceed" at bounding box center [594, 425] width 45 height 27
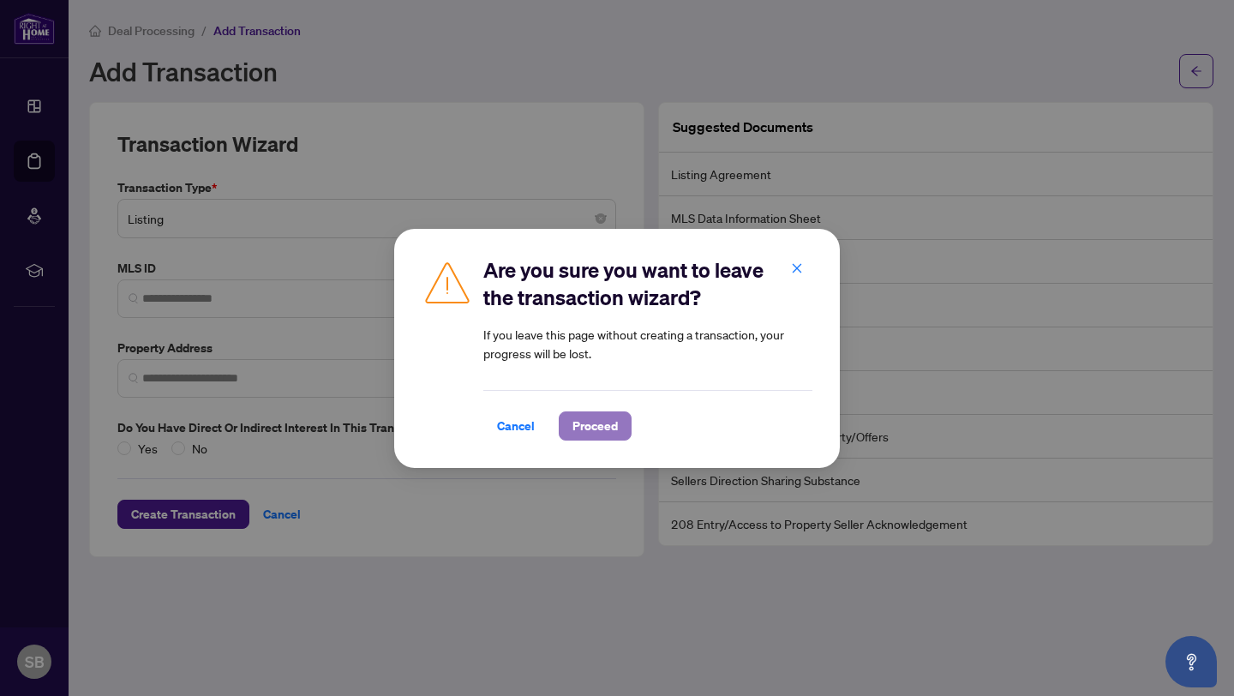
click at [608, 427] on span "Proceed" at bounding box center [594, 425] width 45 height 27
click at [796, 269] on icon "close" at bounding box center [797, 268] width 9 height 9
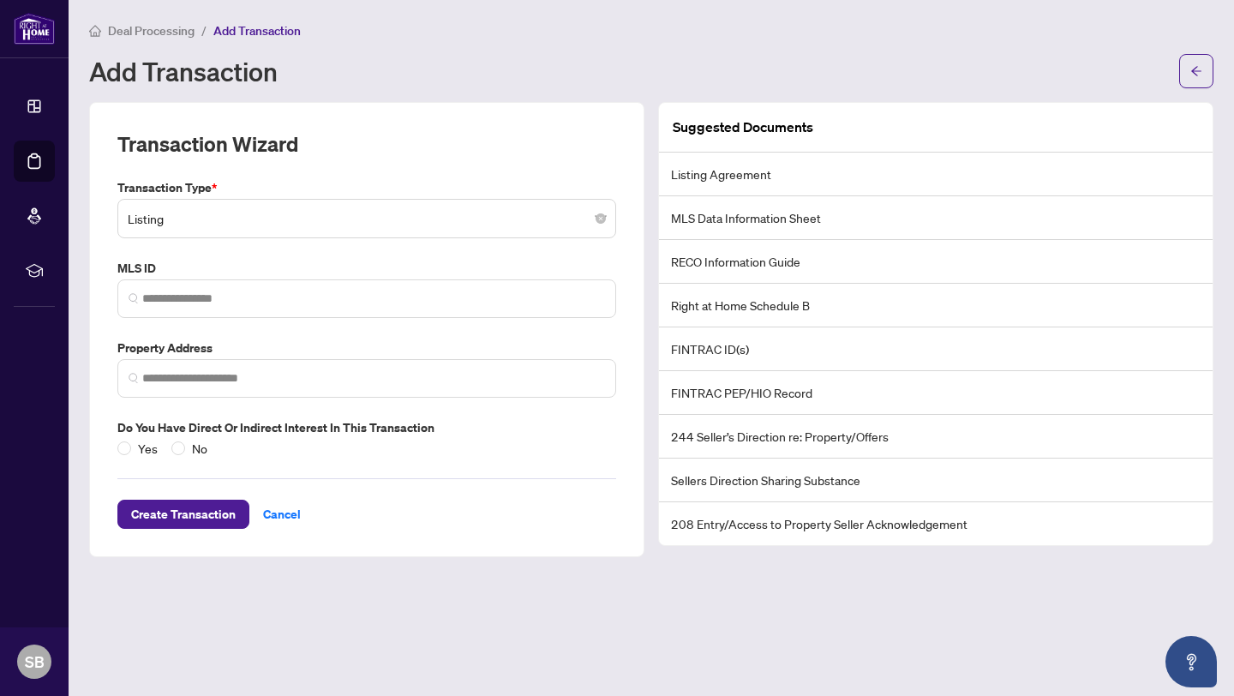
click at [357, 57] on div "Add Transaction" at bounding box center [629, 70] width 1080 height 27
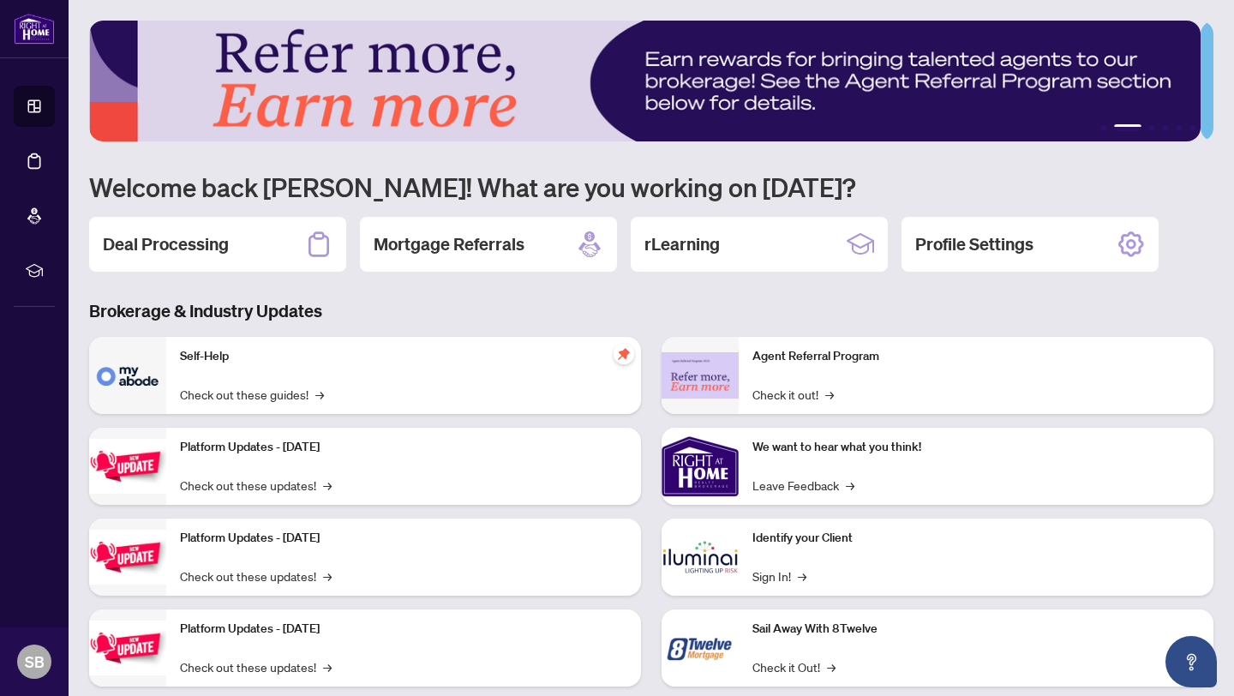
click at [728, 478] on img at bounding box center [700, 466] width 77 height 77
click at [956, 457] on div "We want to hear what you think! Leave Feedback →" at bounding box center [976, 466] width 475 height 77
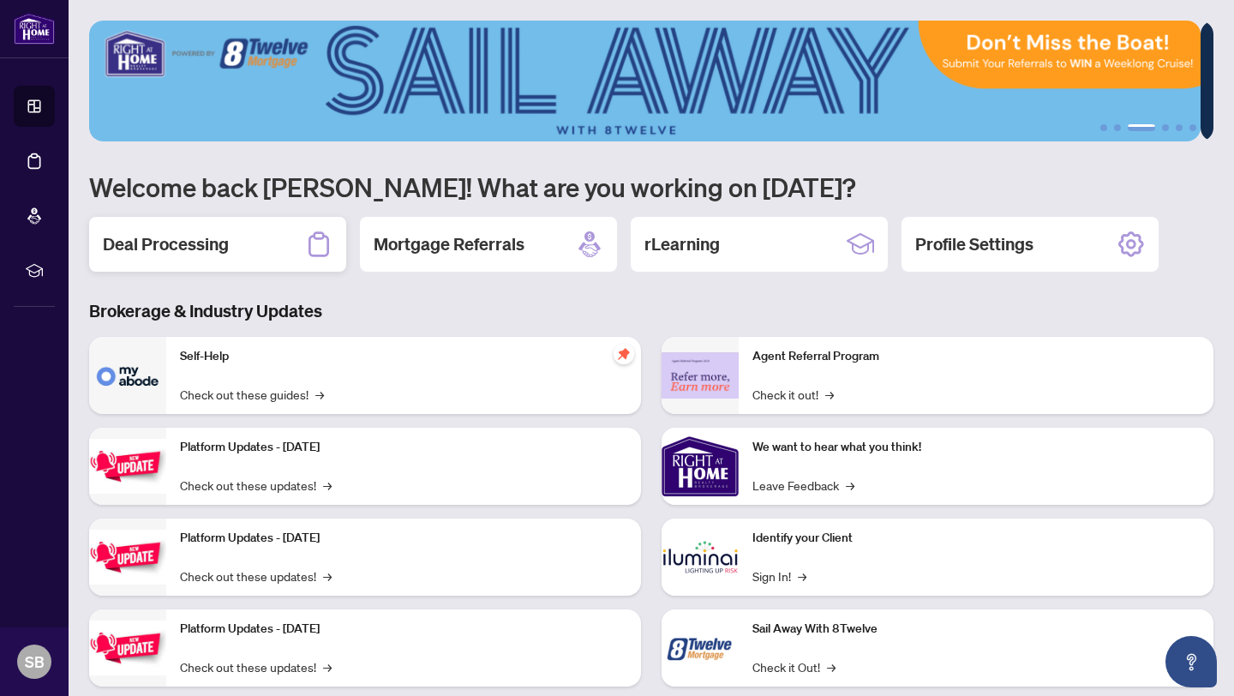
click at [319, 245] on icon at bounding box center [318, 244] width 27 height 27
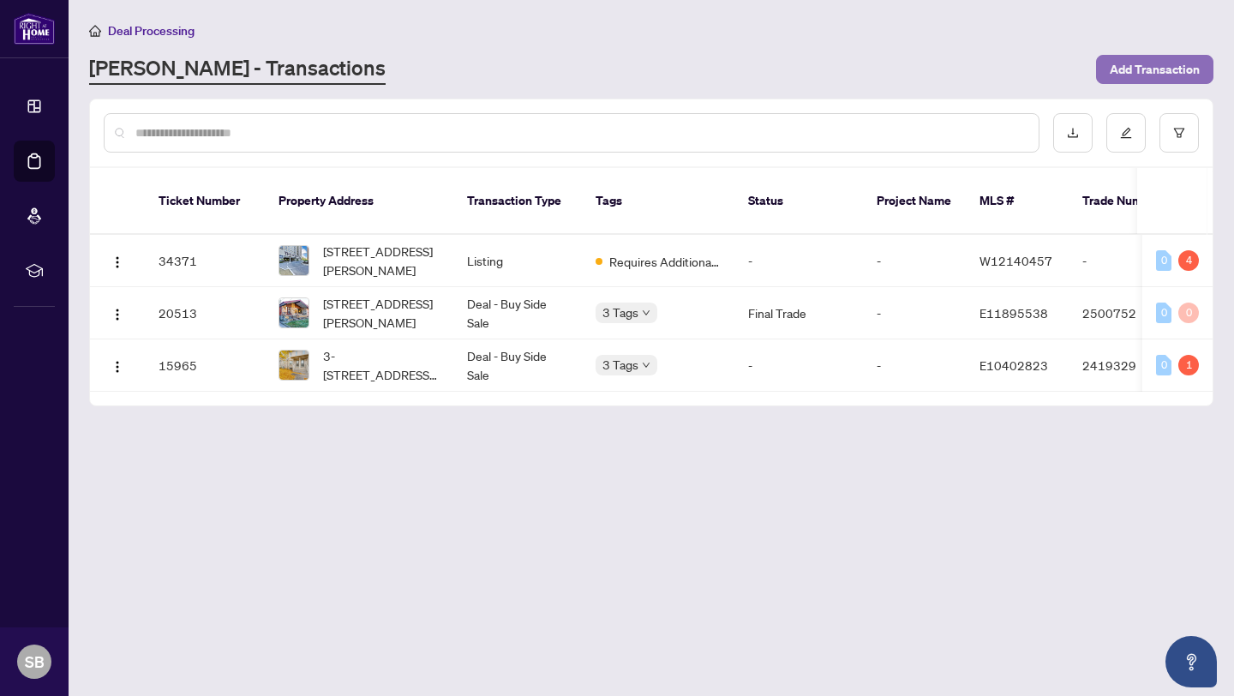
click at [1156, 72] on span "Add Transaction" at bounding box center [1155, 69] width 90 height 27
